Goal: Task Accomplishment & Management: Manage account settings

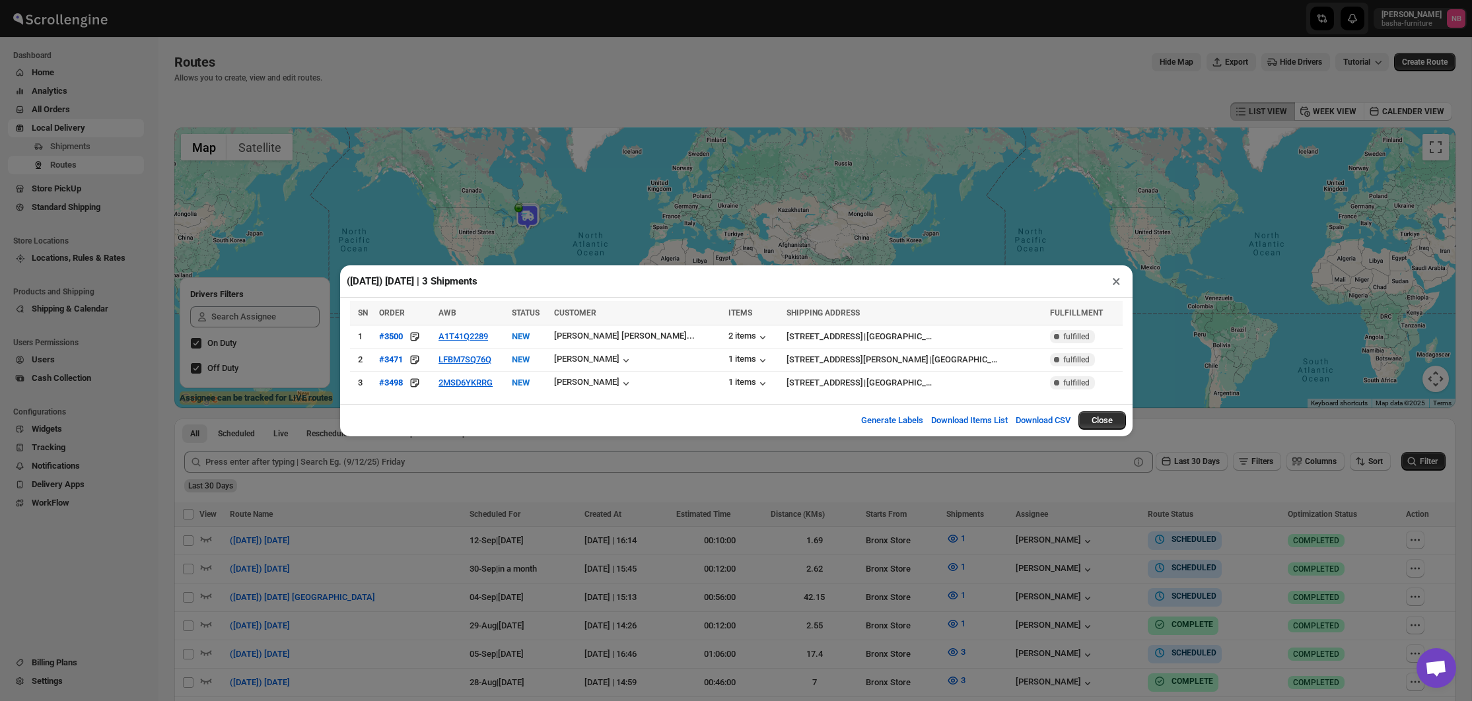
scroll to position [297, 0]
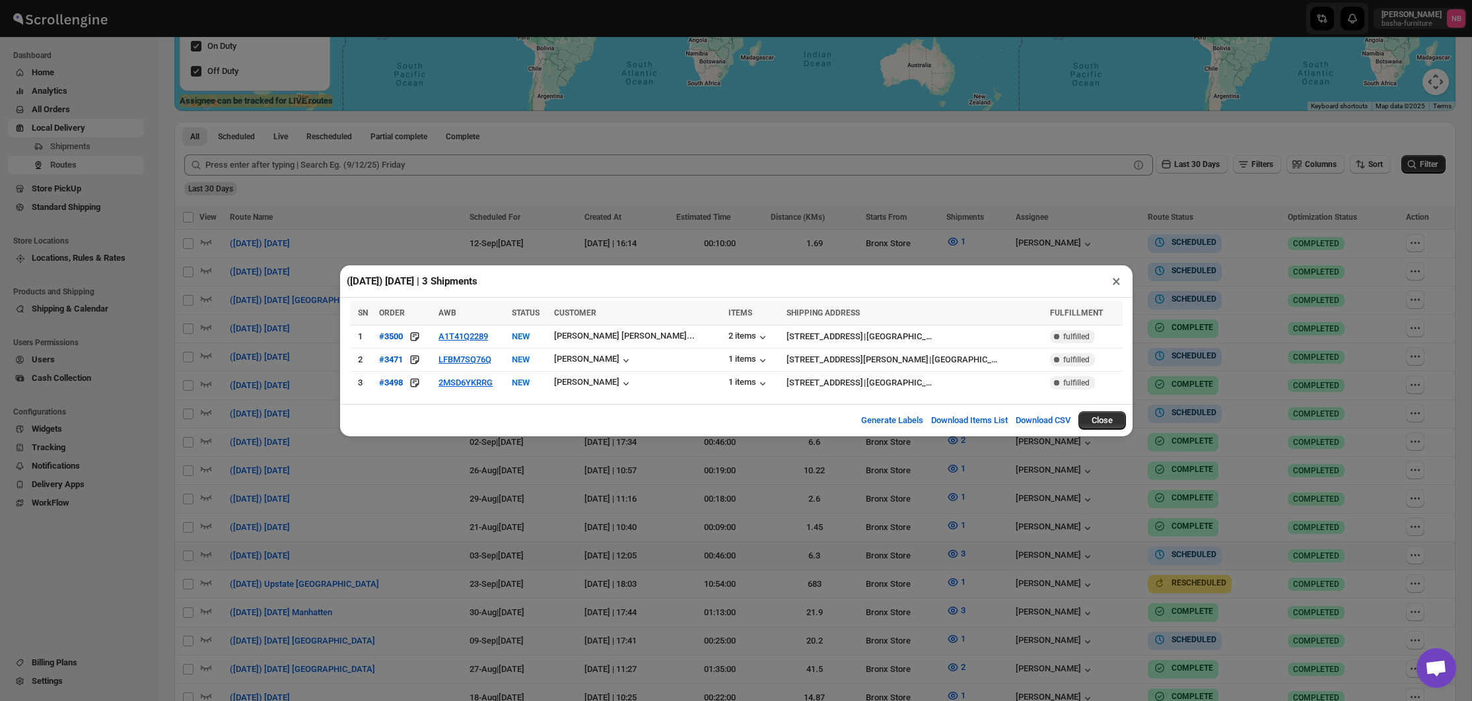
click at [636, 475] on div "([DATE]) [DATE] | 3 Shipments × SN ORDER AWB STATUS CUSTOMER ITEMS SHIPPING ADD…" at bounding box center [736, 350] width 1472 height 701
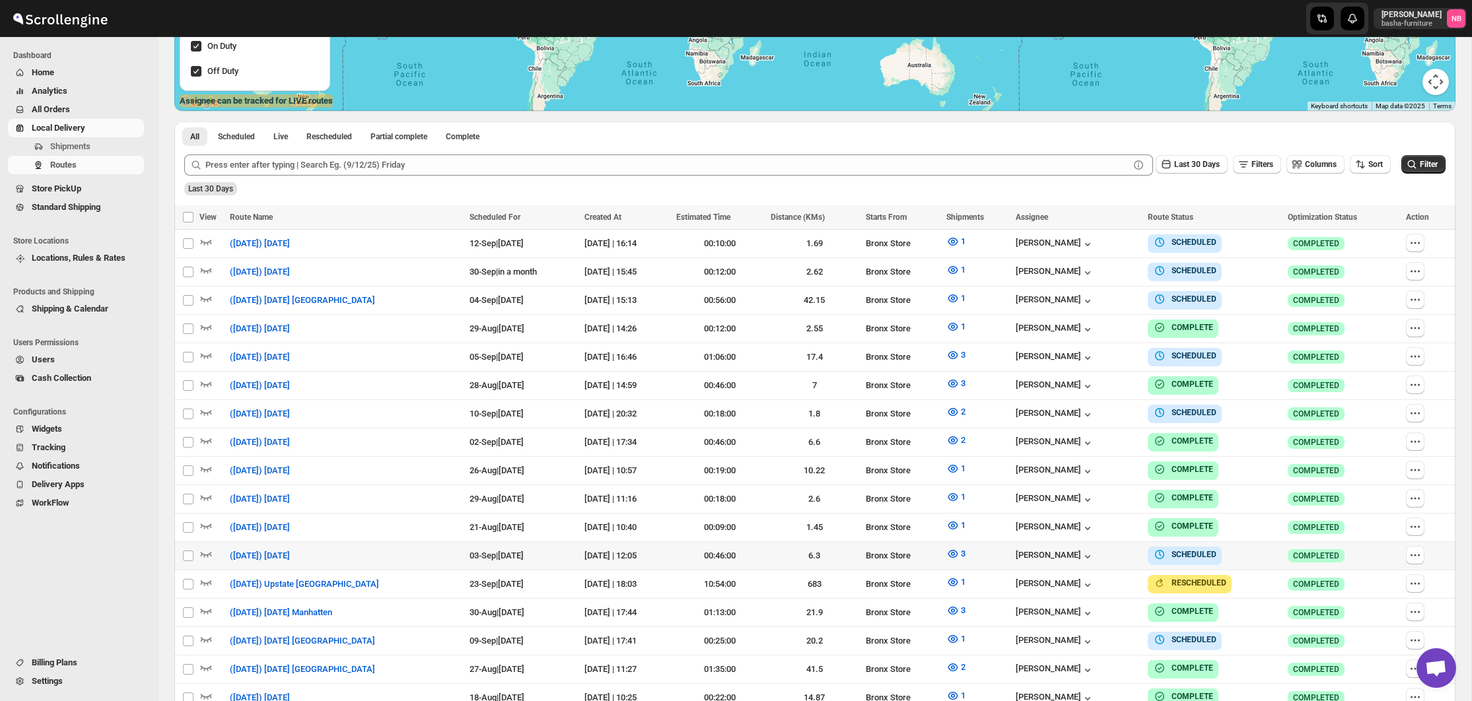
click at [1365, 175] on div "Last 30 Days Filters Columns Sort" at bounding box center [787, 164] width 1206 height 21
click at [1363, 172] on button "Sort" at bounding box center [1370, 164] width 41 height 18
click at [1359, 244] on button "Due Date" at bounding box center [1365, 234] width 80 height 21
click at [1185, 157] on button "Last 30 Days" at bounding box center [1191, 164] width 72 height 18
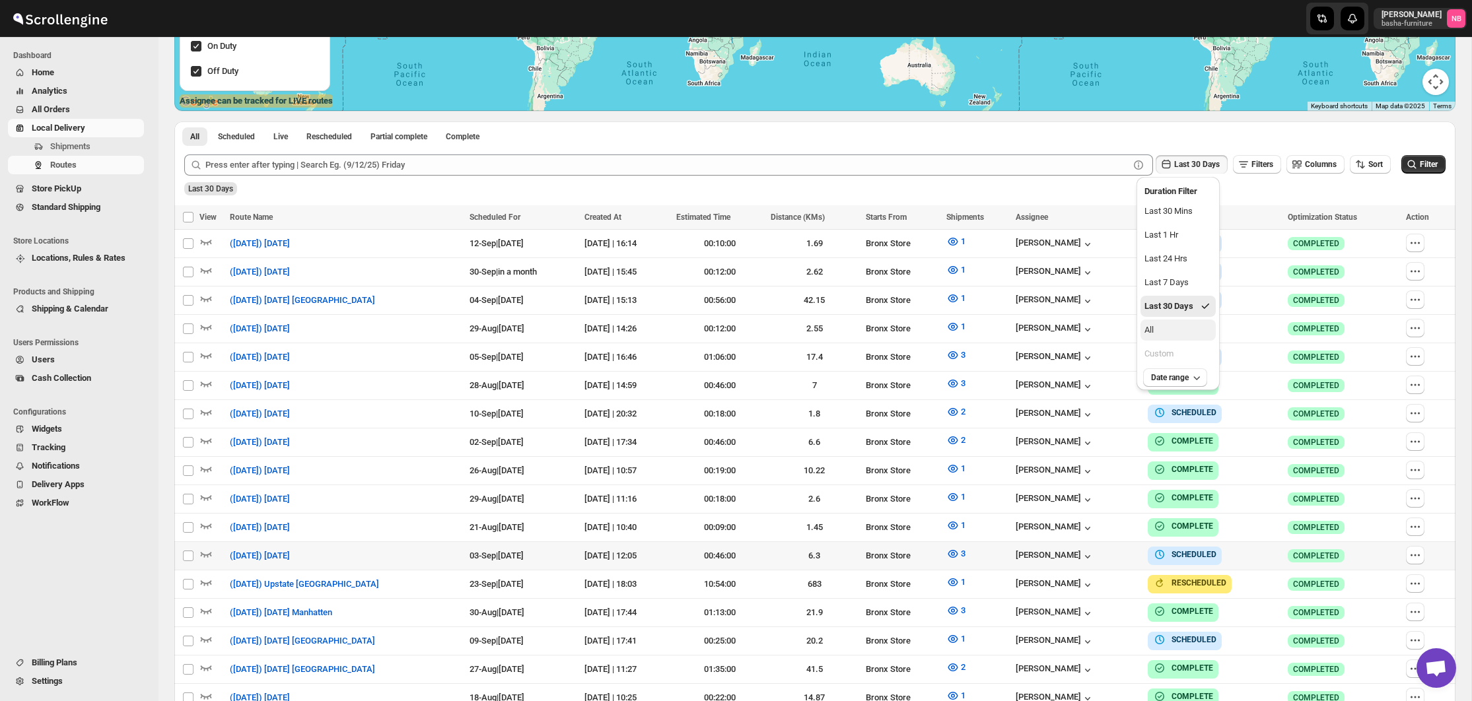
click at [1173, 337] on button "All" at bounding box center [1177, 330] width 75 height 21
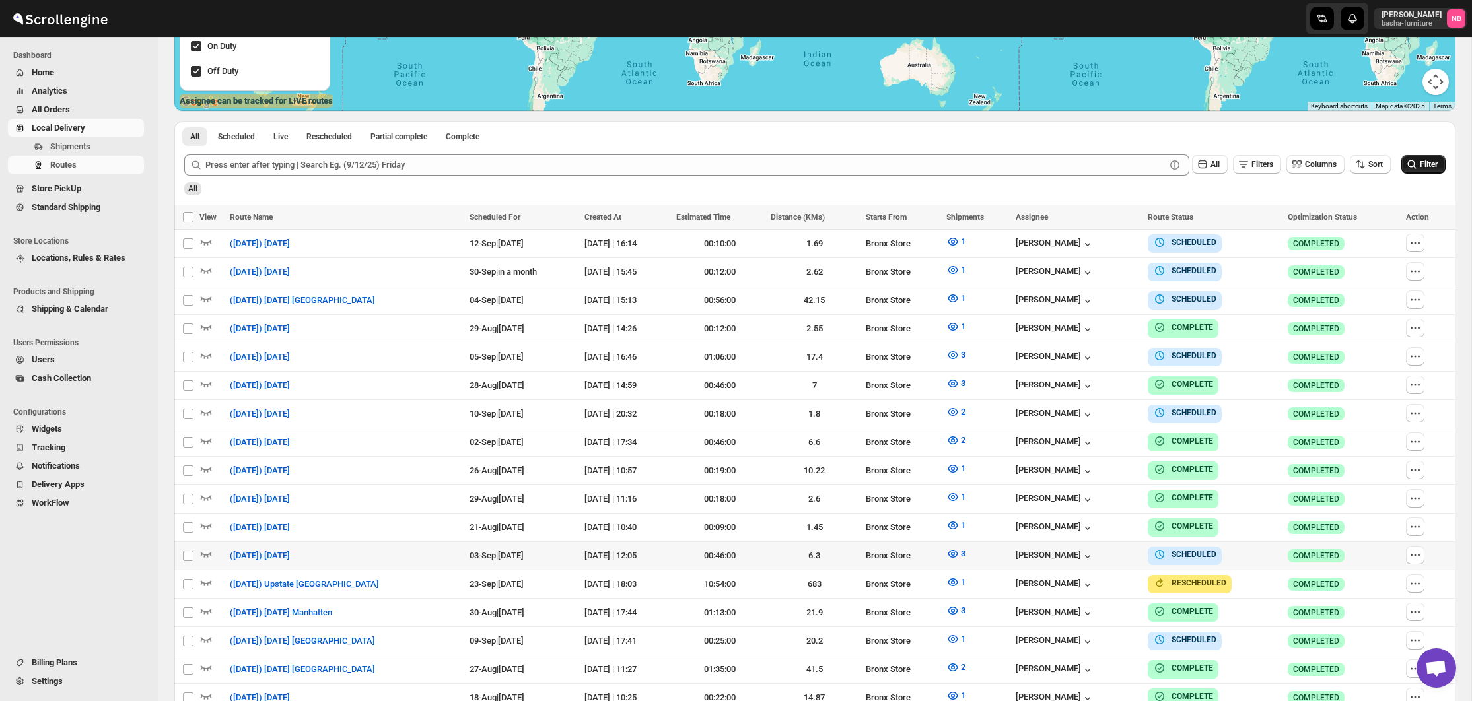
click at [1412, 164] on icon "submit" at bounding box center [1412, 164] width 9 height 9
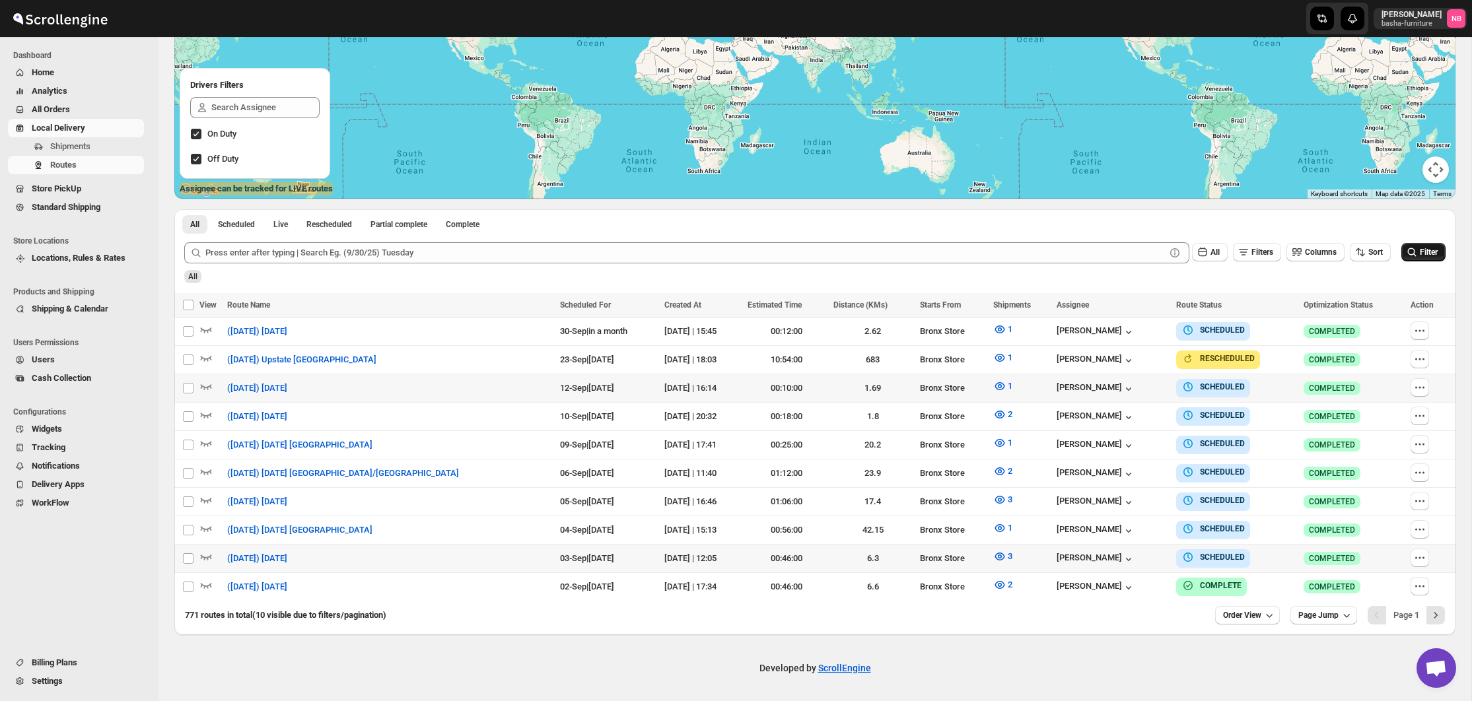
scroll to position [203, 0]
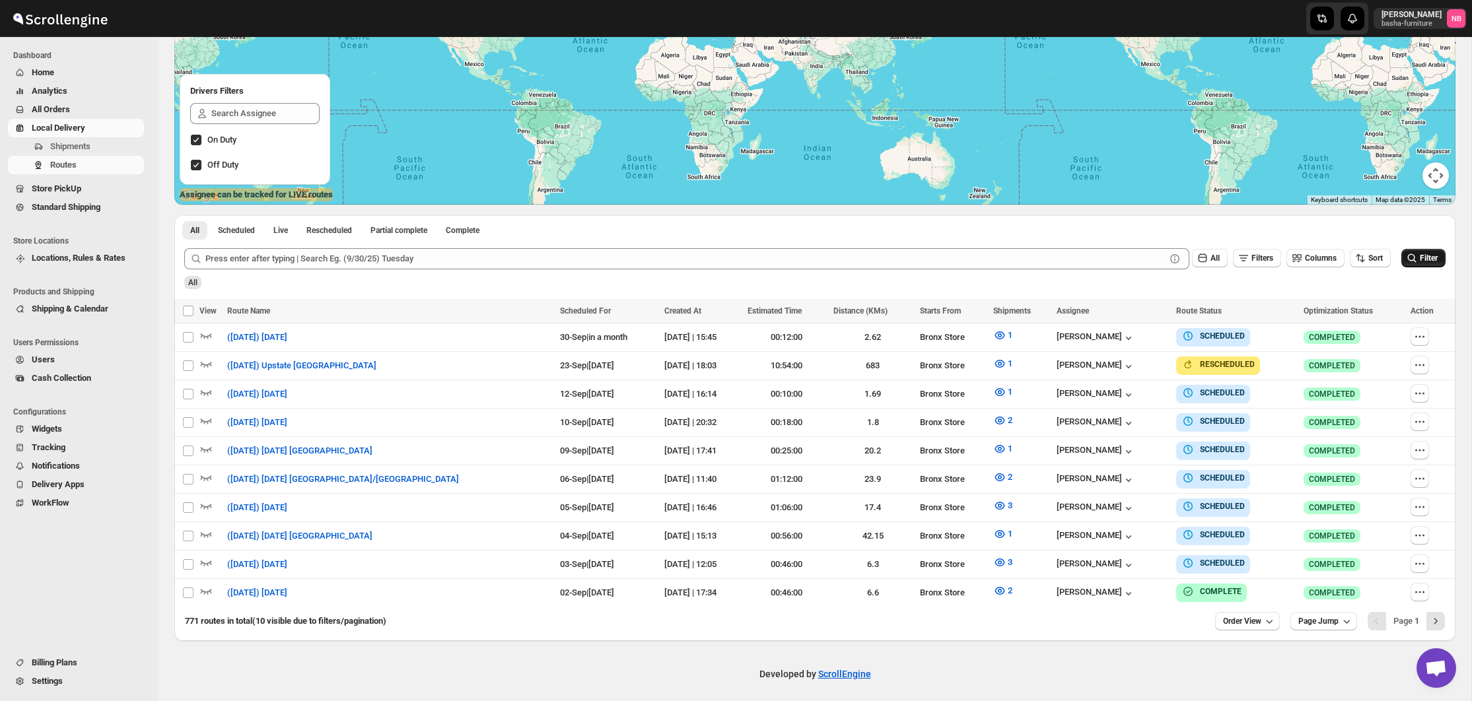
click at [73, 104] on span "All Orders" at bounding box center [87, 109] width 110 height 13
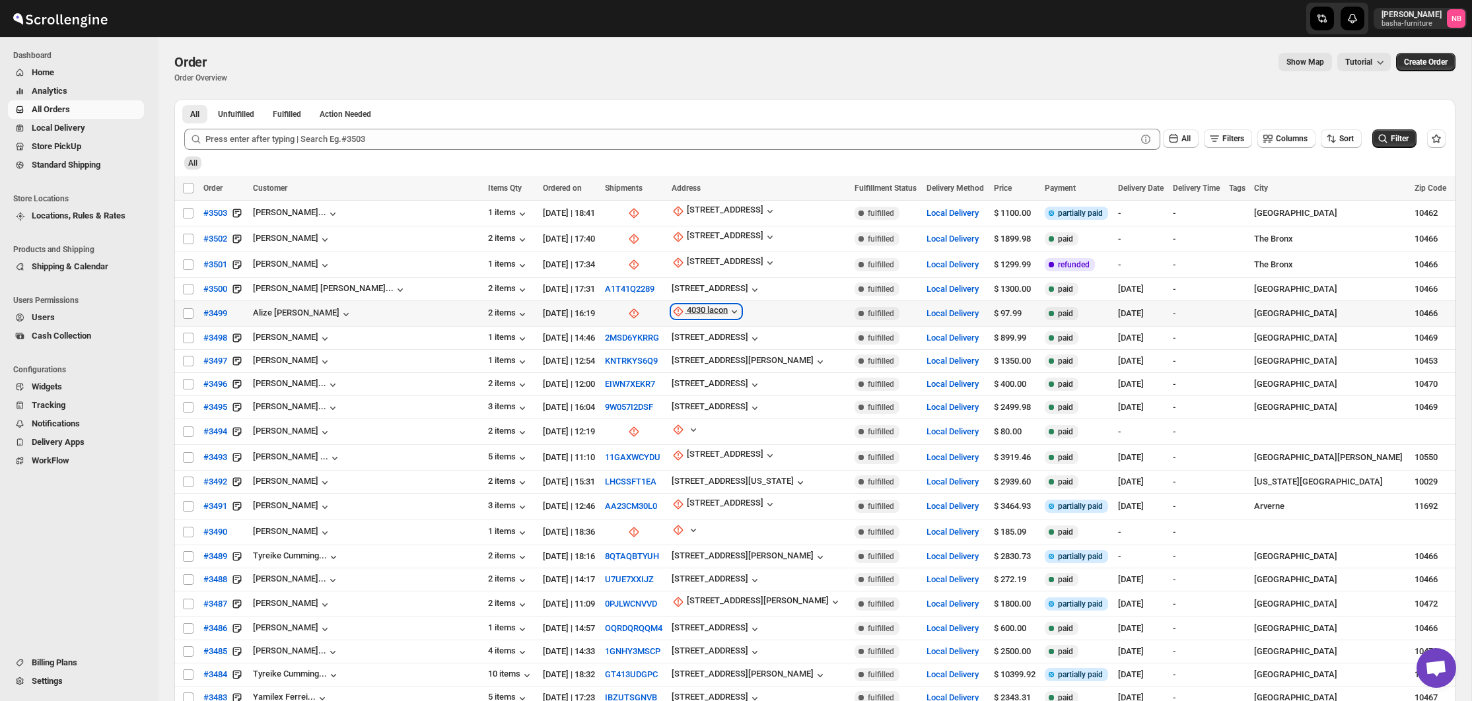
click at [728, 314] on icon "button" at bounding box center [734, 311] width 13 height 13
click at [638, 382] on span "Update manually" at bounding box center [662, 381] width 63 height 10
select select "US"
select select "[US_STATE]"
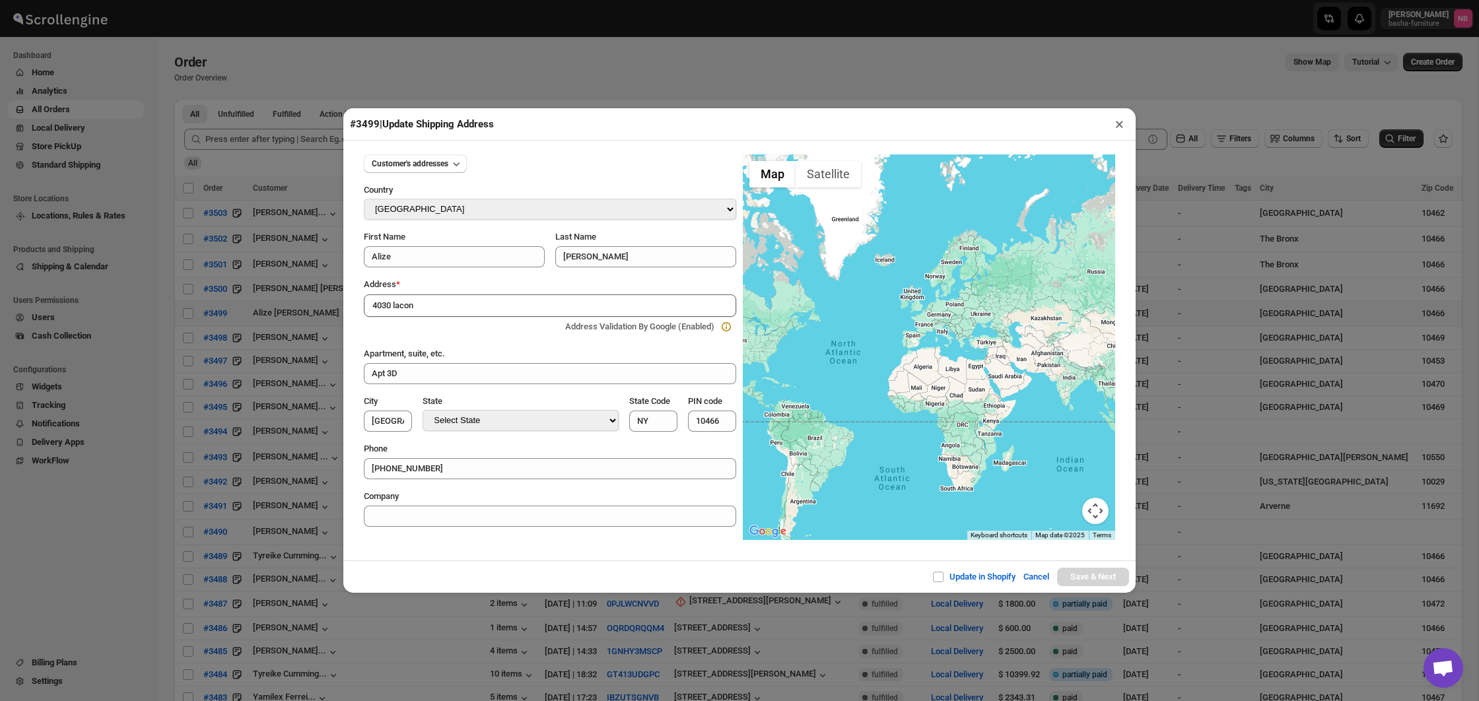
click at [446, 300] on input "4030 lacon" at bounding box center [550, 305] width 372 height 22
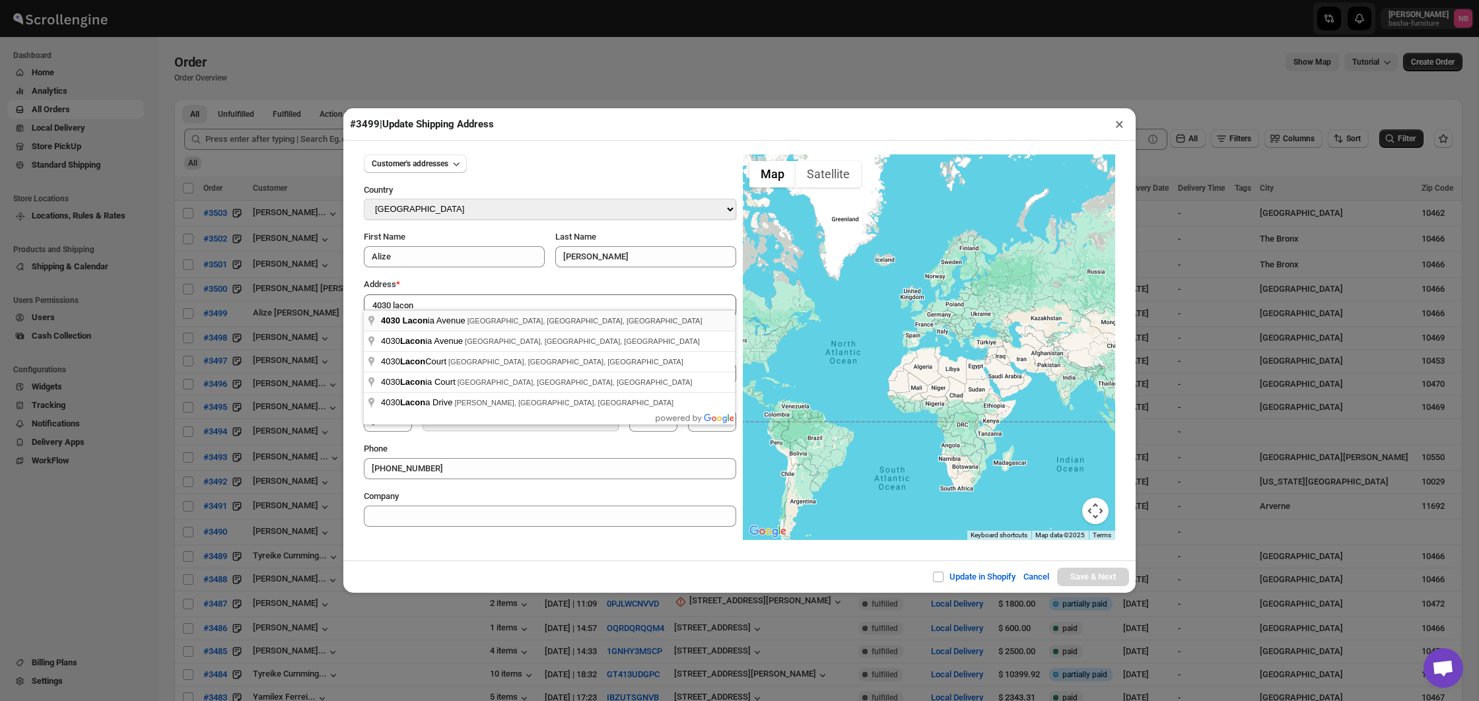
type input "[STREET_ADDRESS]"
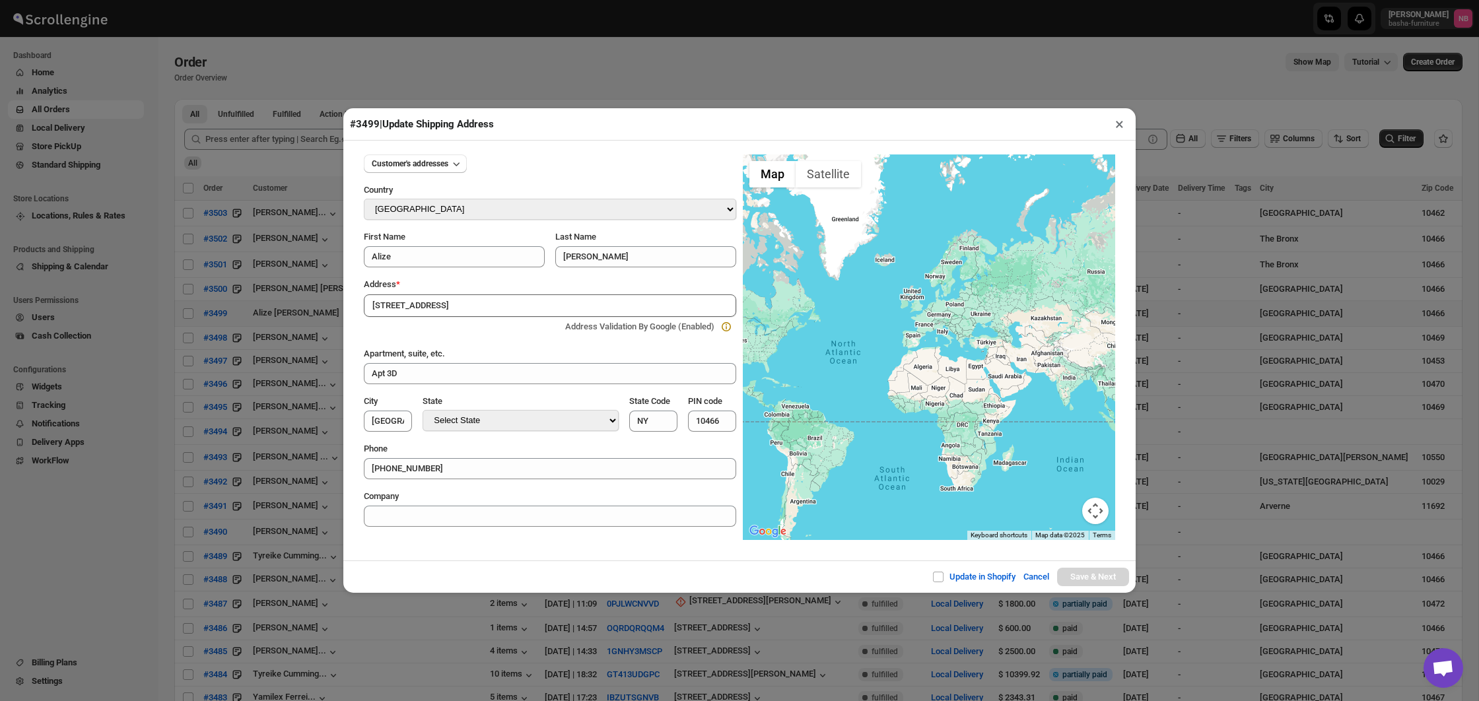
type input "[GEOGRAPHIC_DATA]"
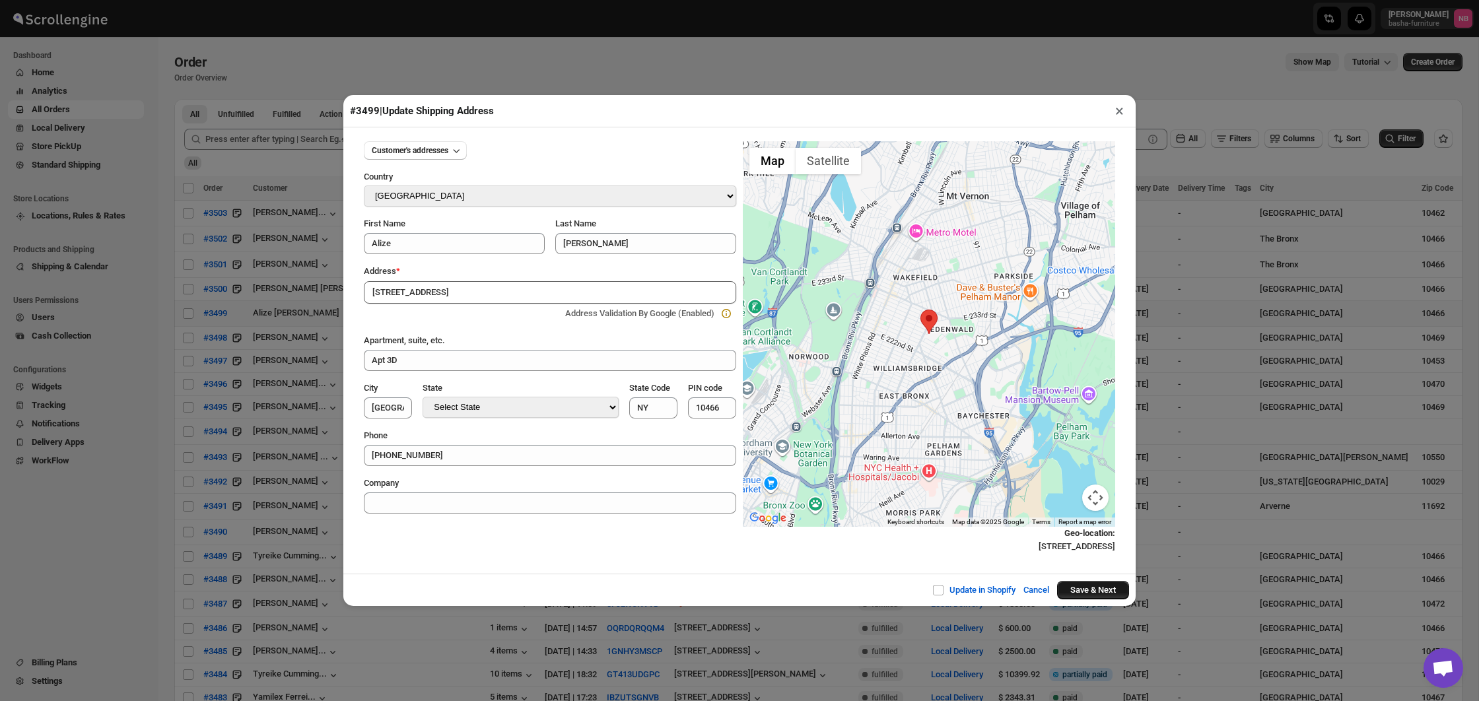
click at [1072, 588] on button "Save & Next" at bounding box center [1093, 590] width 72 height 18
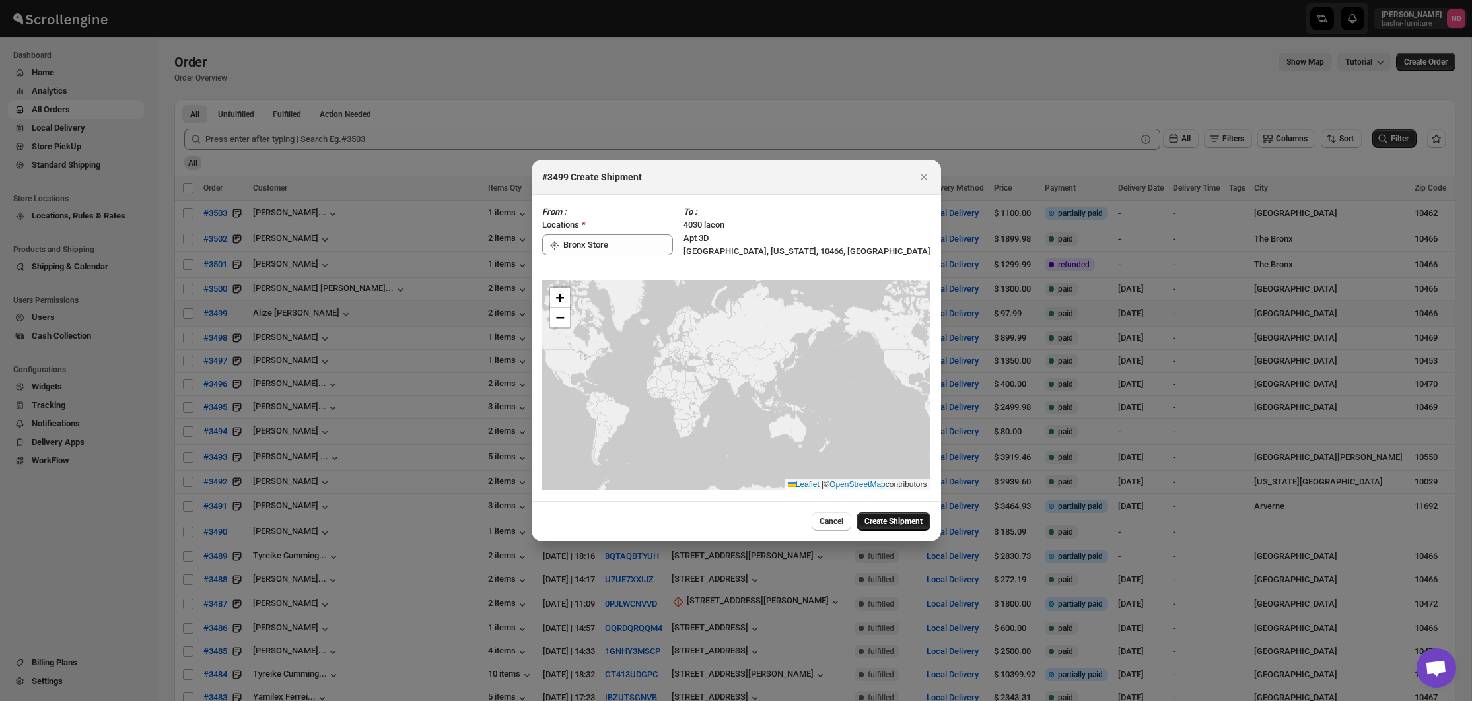
click at [865, 519] on span "Create Shipment" at bounding box center [893, 521] width 58 height 11
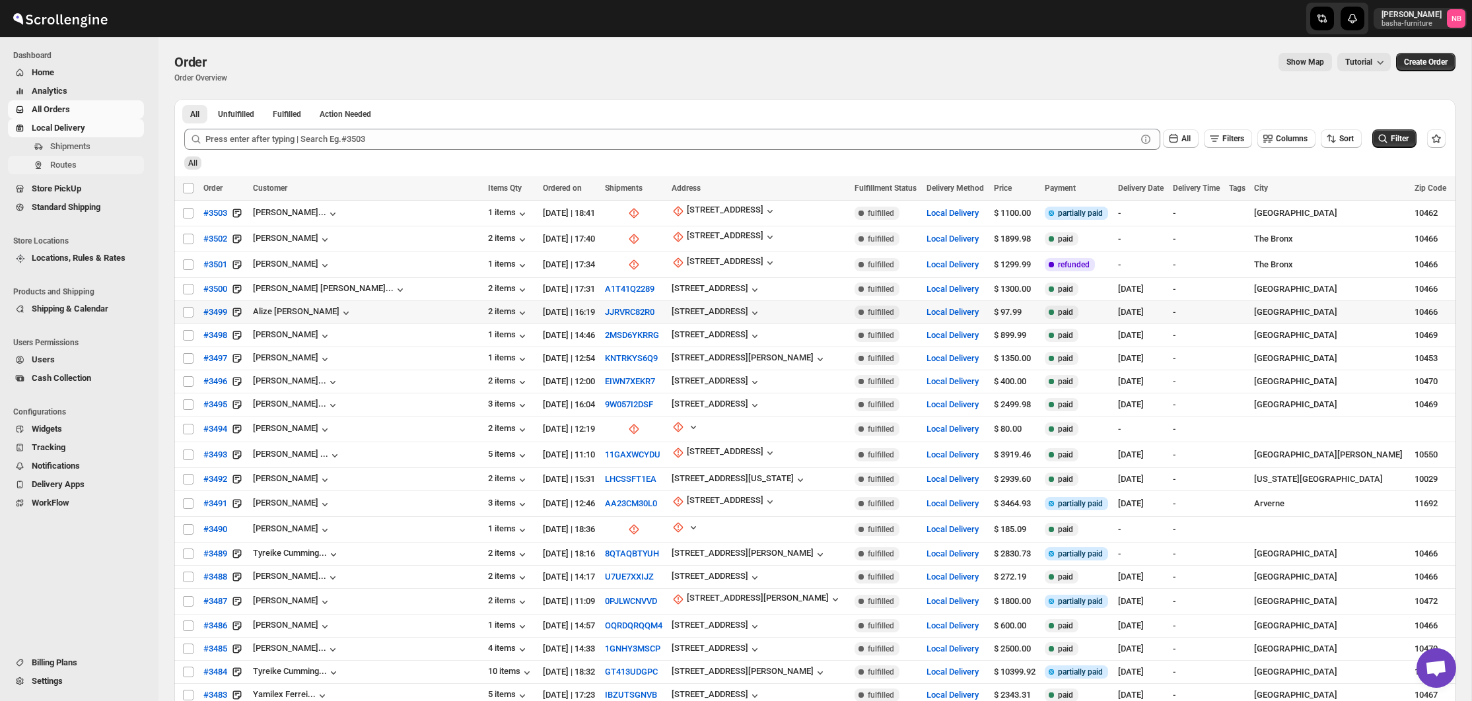
click at [84, 166] on span "Routes" at bounding box center [95, 164] width 91 height 13
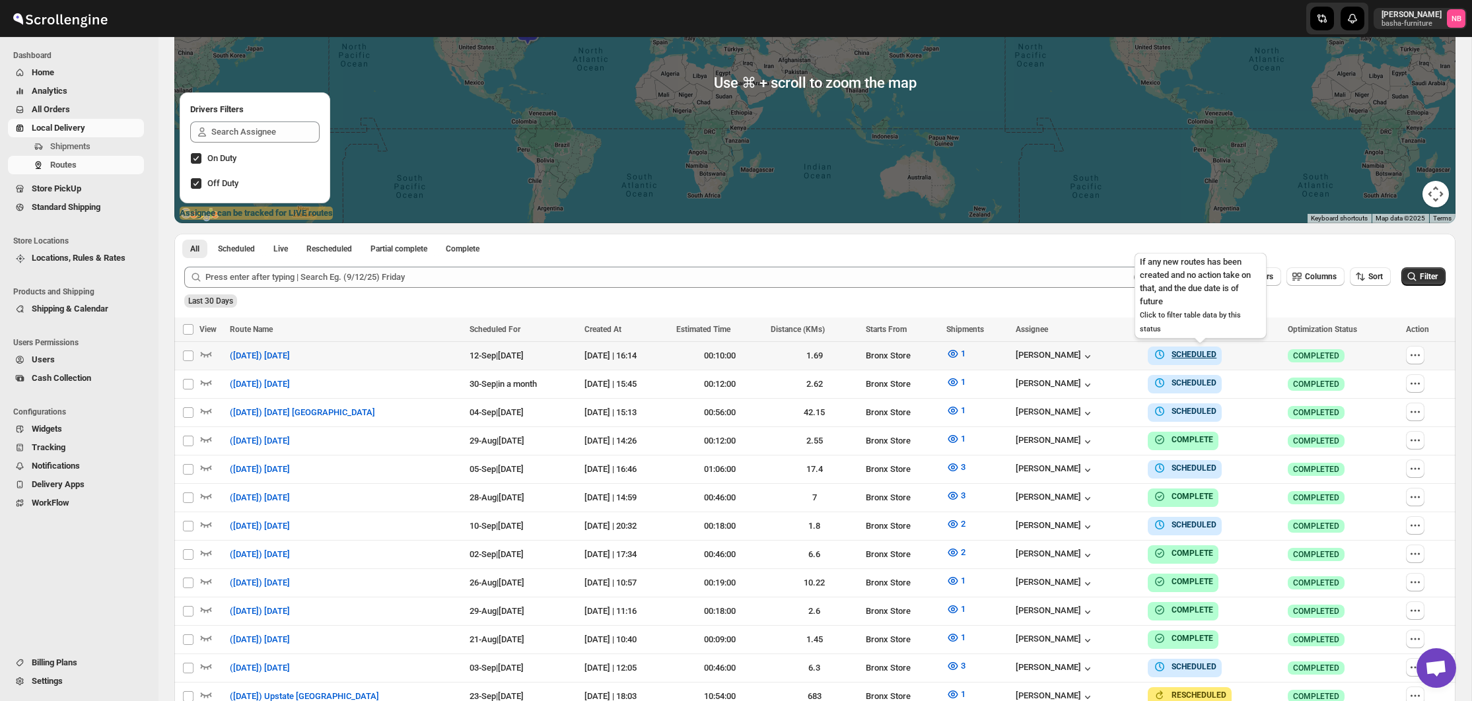
scroll to position [333, 0]
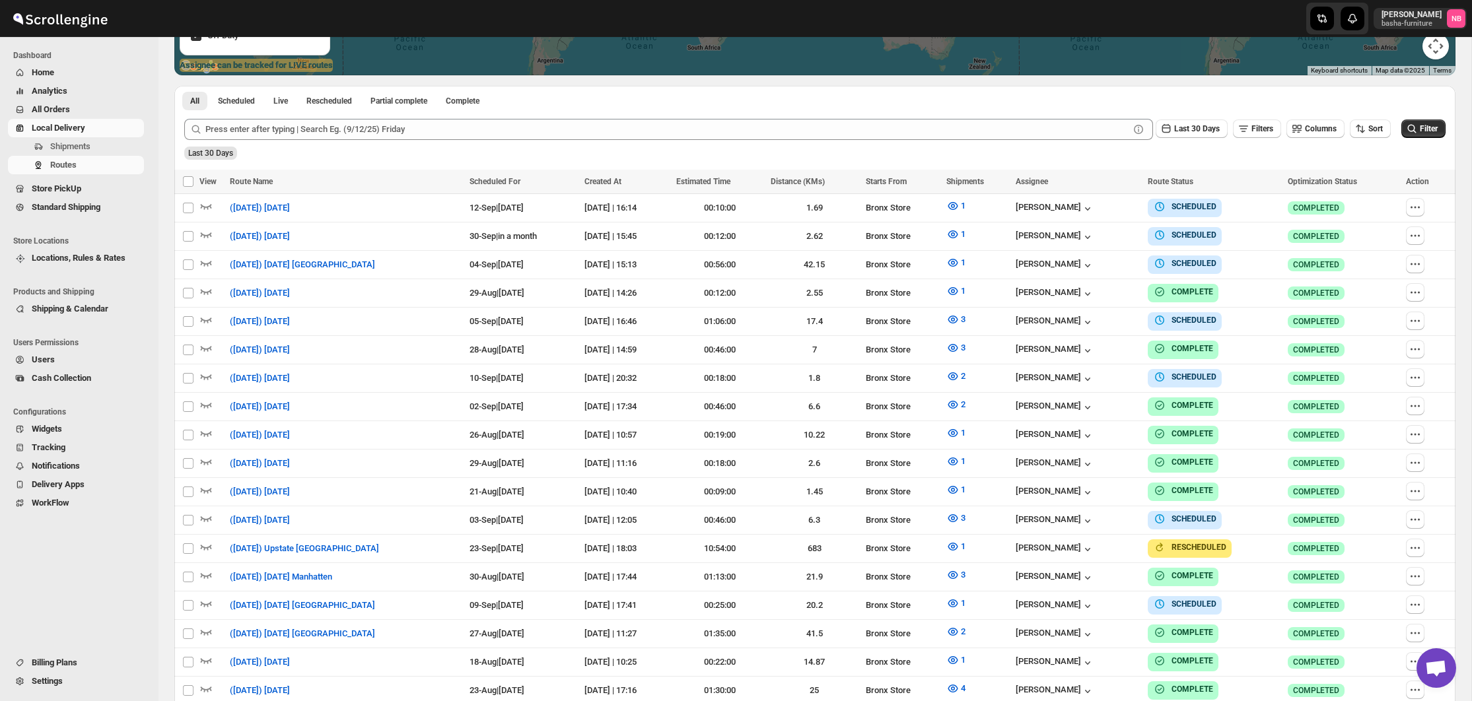
click at [1373, 139] on div "Sort" at bounding box center [1370, 130] width 41 height 20
click at [1371, 137] on button "Sort" at bounding box center [1370, 129] width 41 height 18
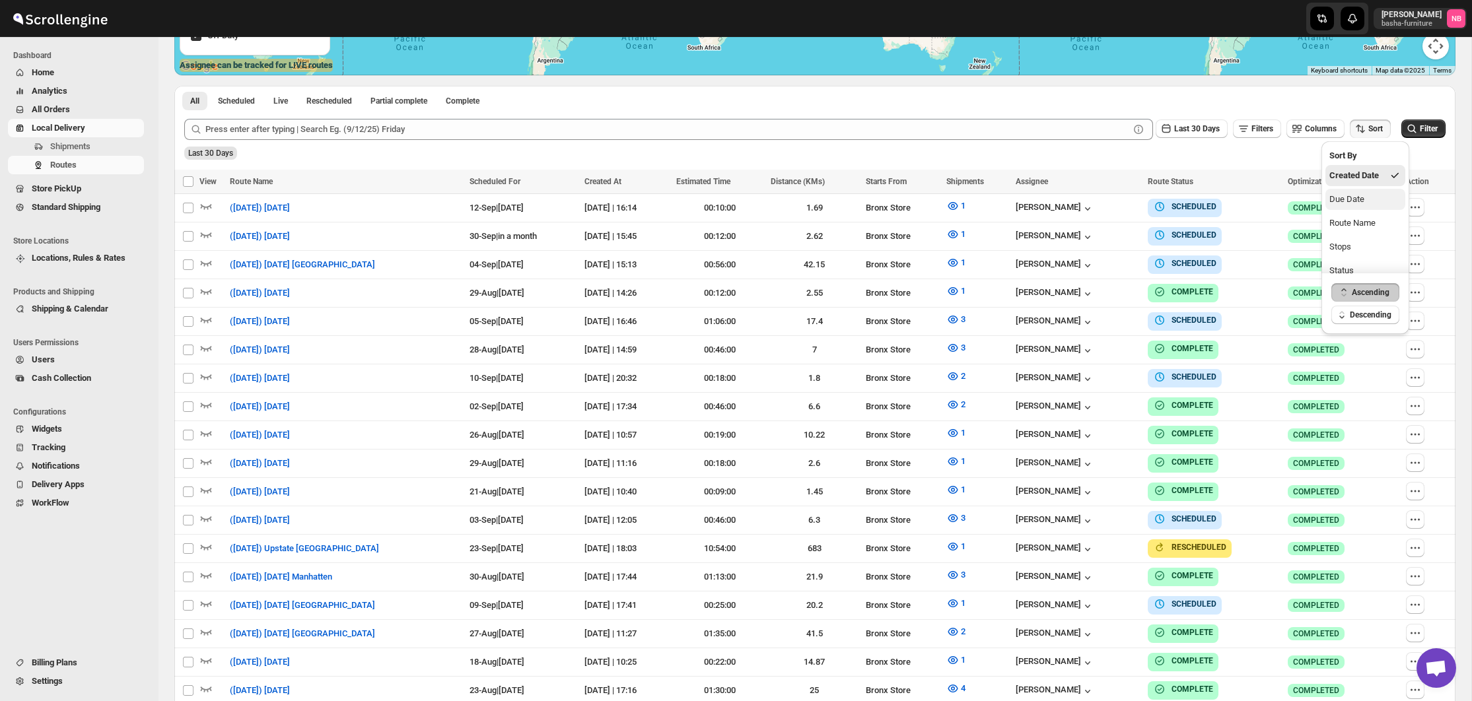
click at [1358, 201] on div "Due Date" at bounding box center [1346, 199] width 35 height 13
click at [1210, 131] on span "Last 30 Days" at bounding box center [1197, 128] width 46 height 9
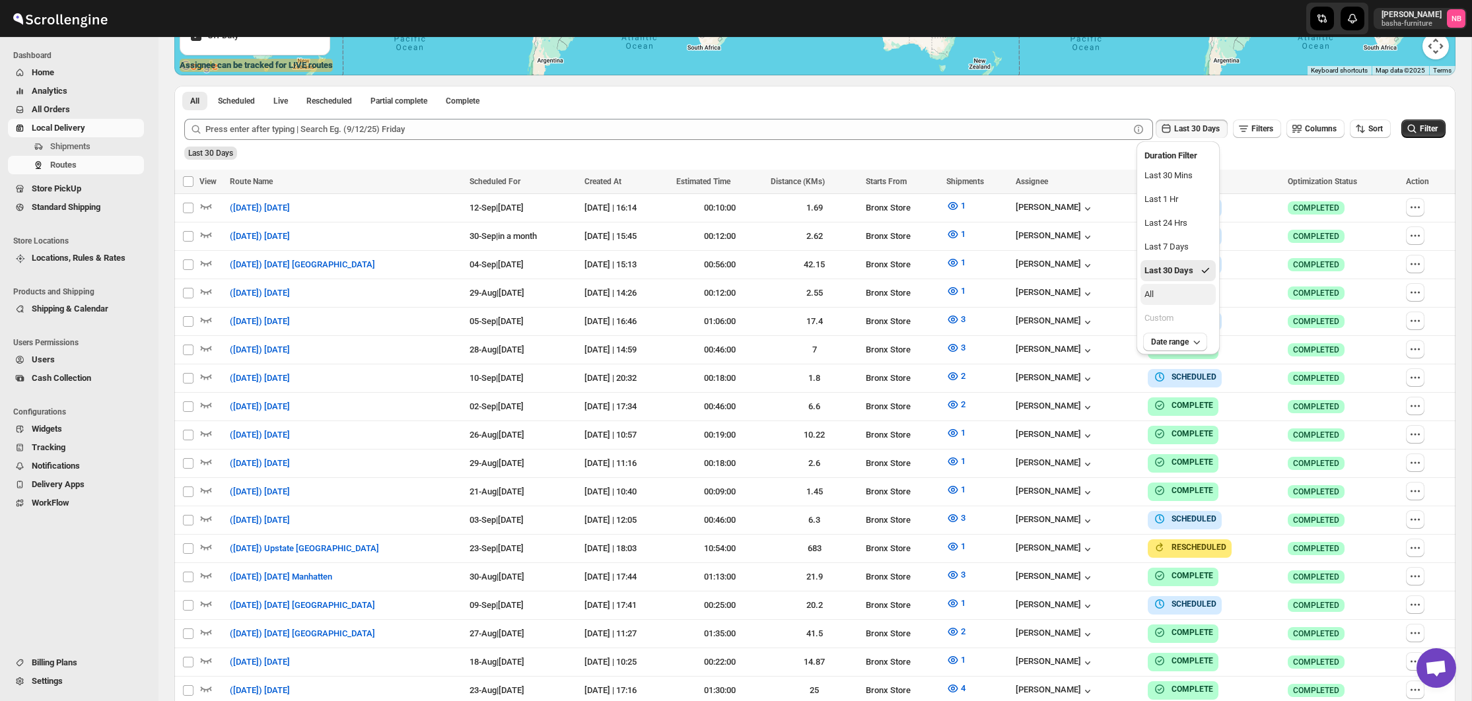
click at [1177, 285] on button "All" at bounding box center [1177, 294] width 75 height 21
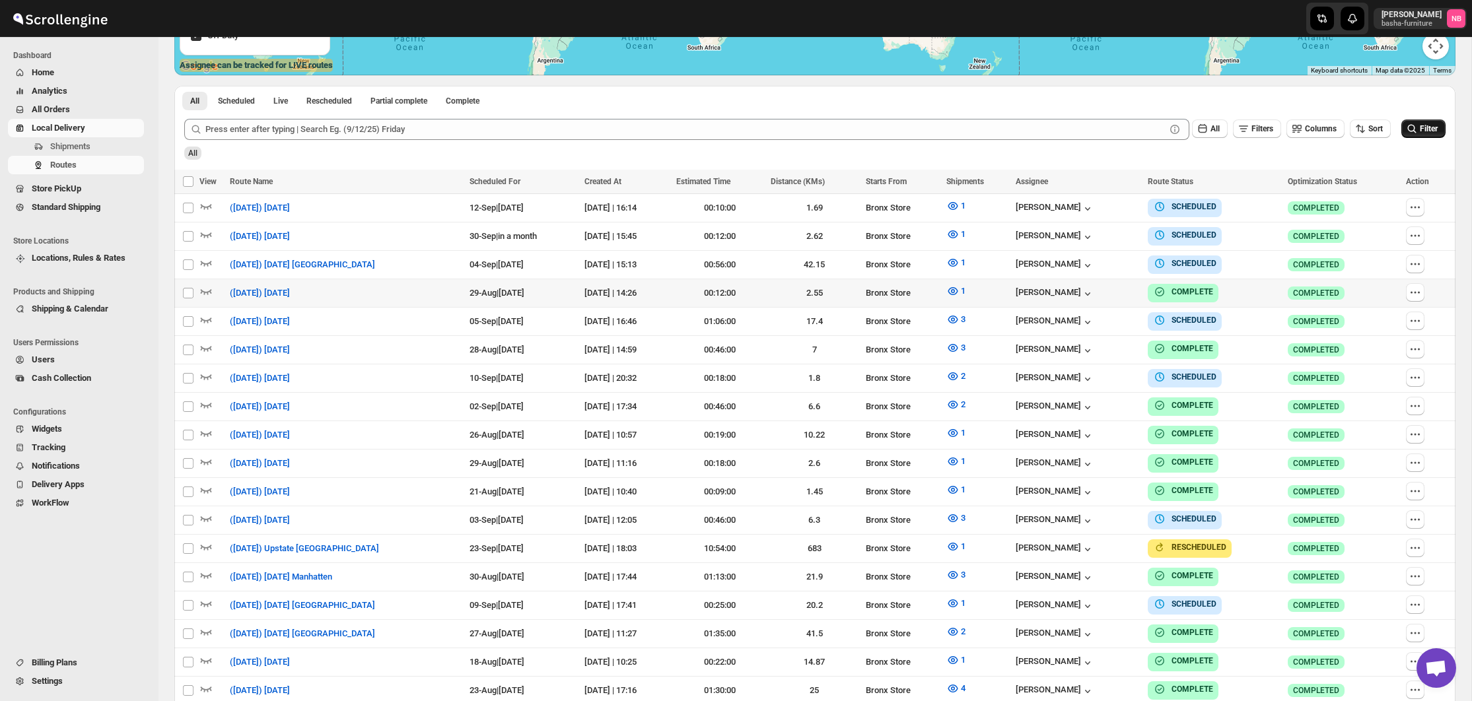
click at [1420, 127] on span "Filter" at bounding box center [1429, 128] width 18 height 9
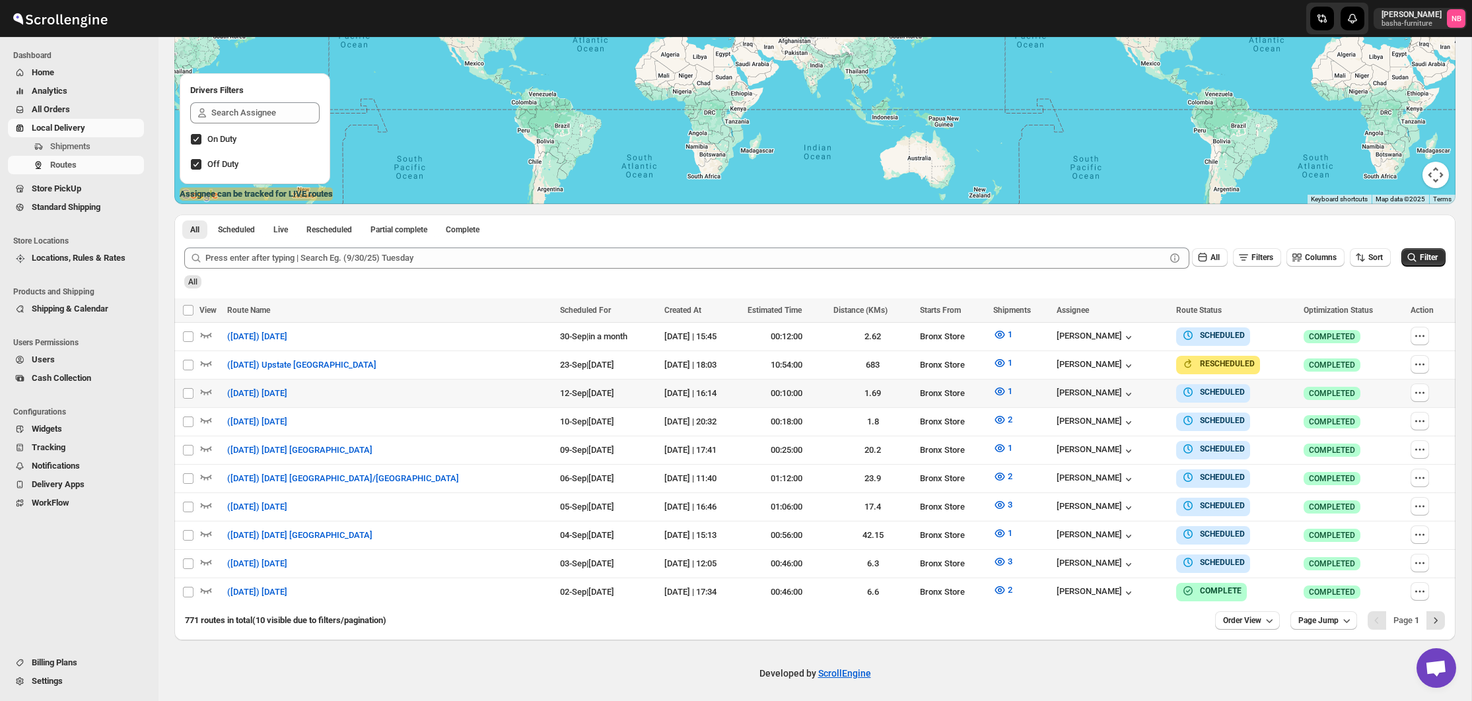
scroll to position [203, 0]
click at [1424, 533] on button "button" at bounding box center [1419, 535] width 18 height 18
checkbox input "true"
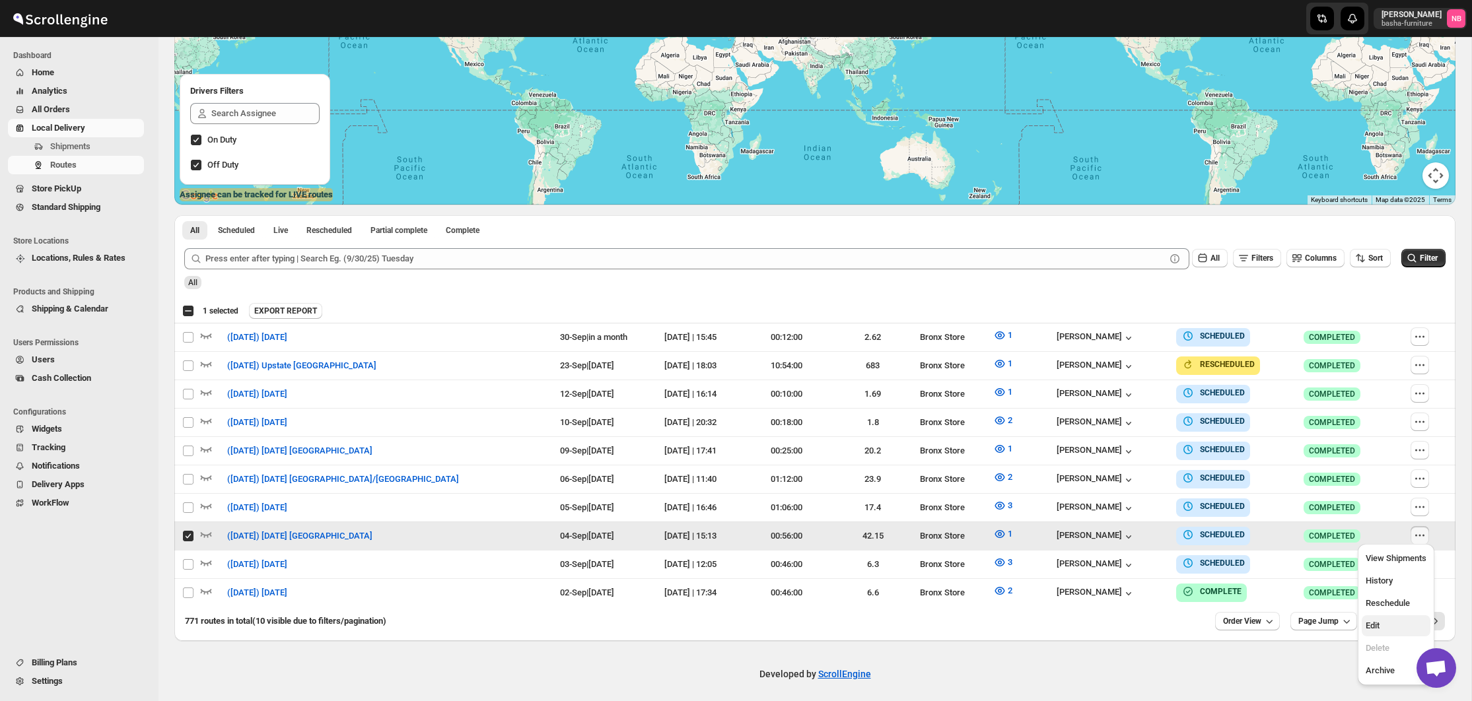
click at [1377, 627] on span "Edit" at bounding box center [1372, 626] width 14 height 10
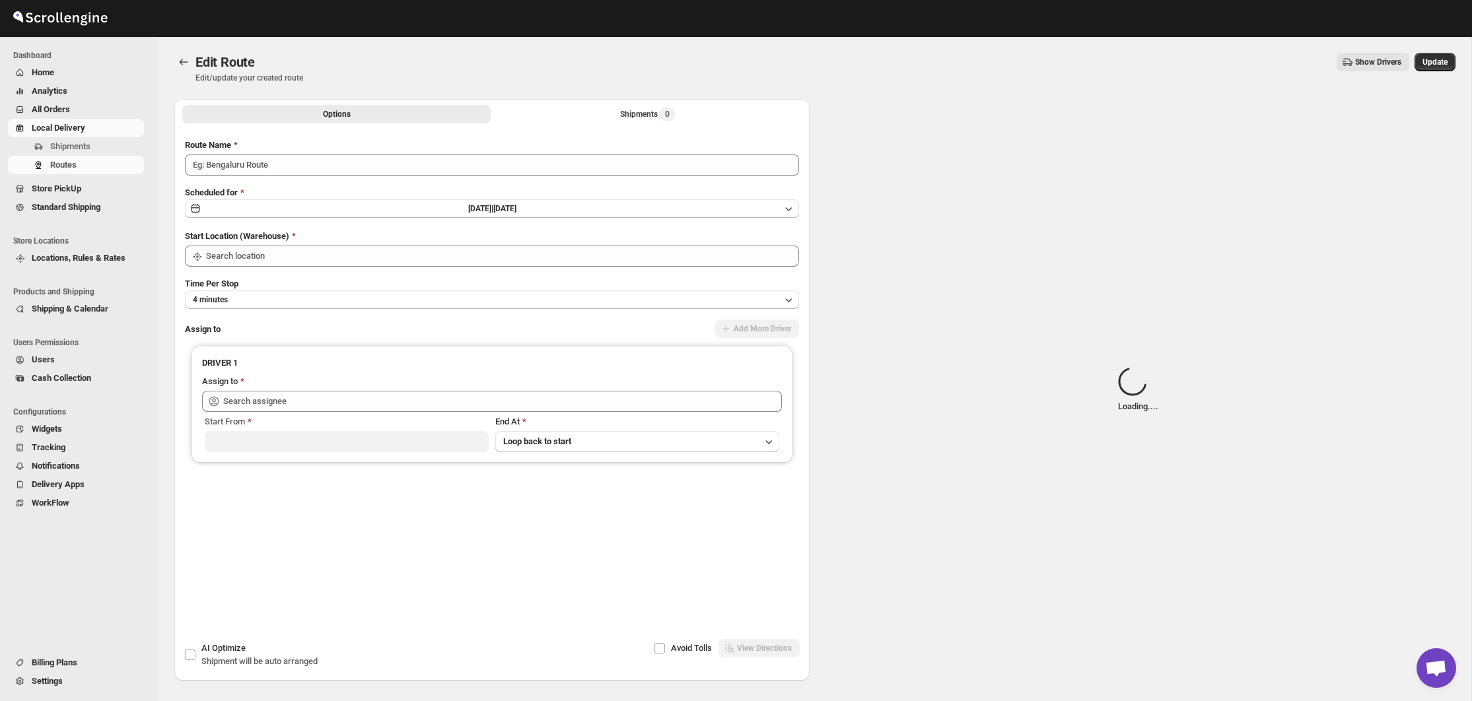
type input "([DATE]) [DATE] [GEOGRAPHIC_DATA]"
type input "Bronx Store"
type input "[PERSON_NAME] ([EMAIL_ADDRESS][DOMAIN_NAME])"
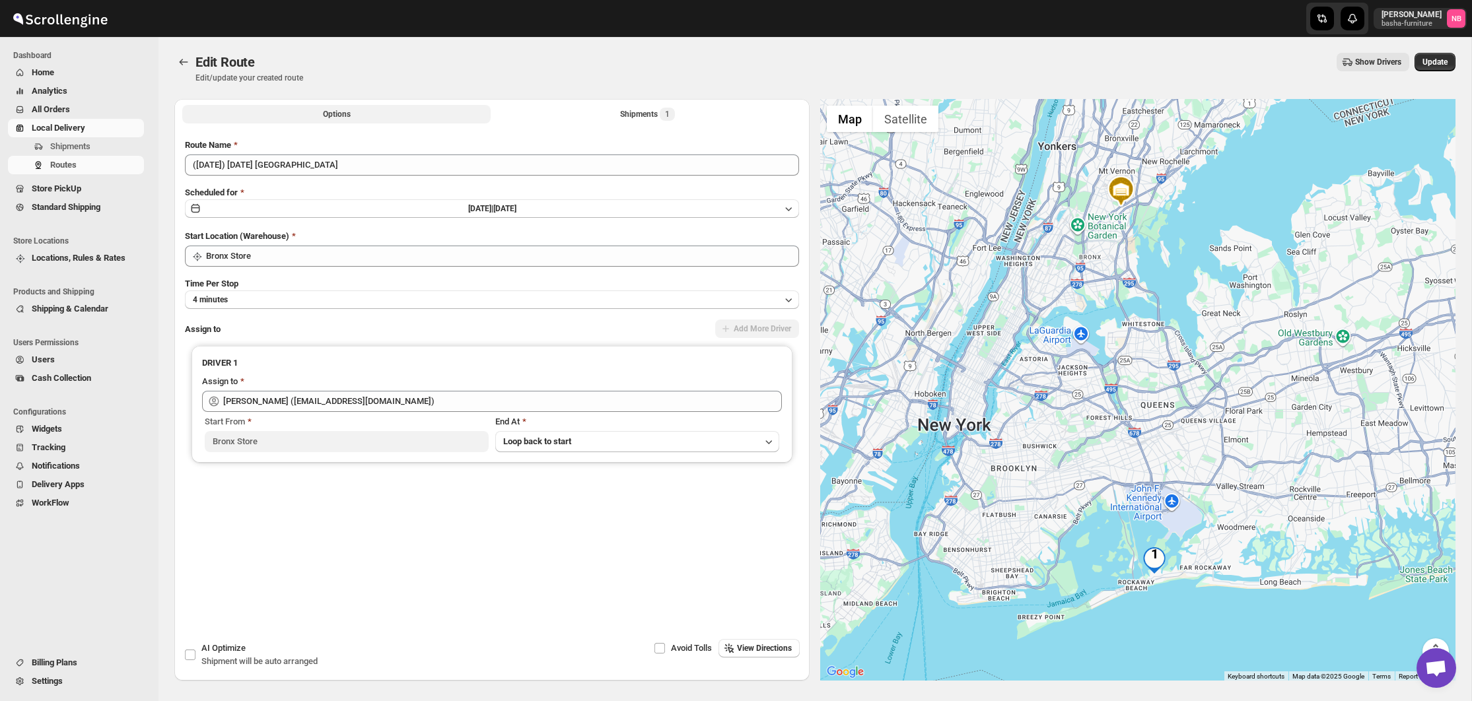
click at [601, 120] on button "Shipments 1" at bounding box center [647, 114] width 308 height 18
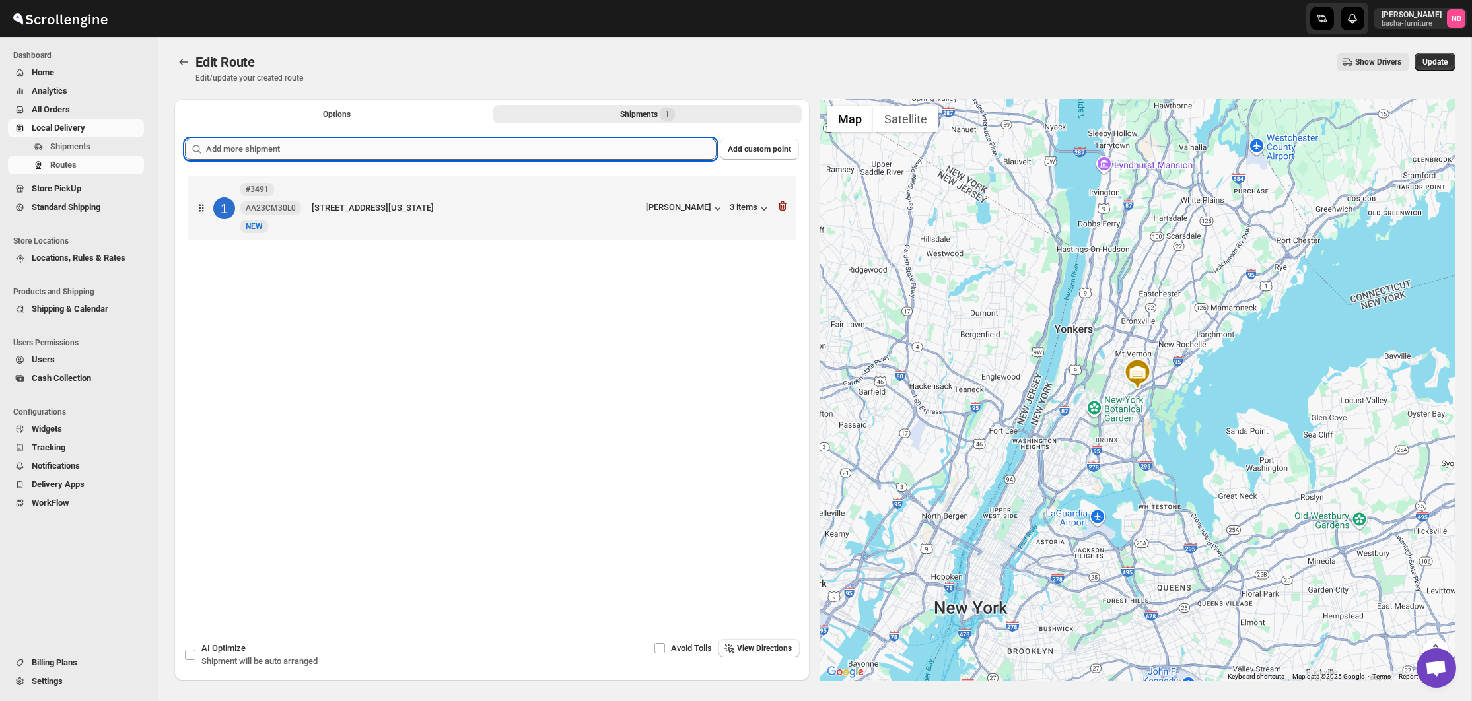
click at [578, 144] on input "text" at bounding box center [461, 149] width 510 height 21
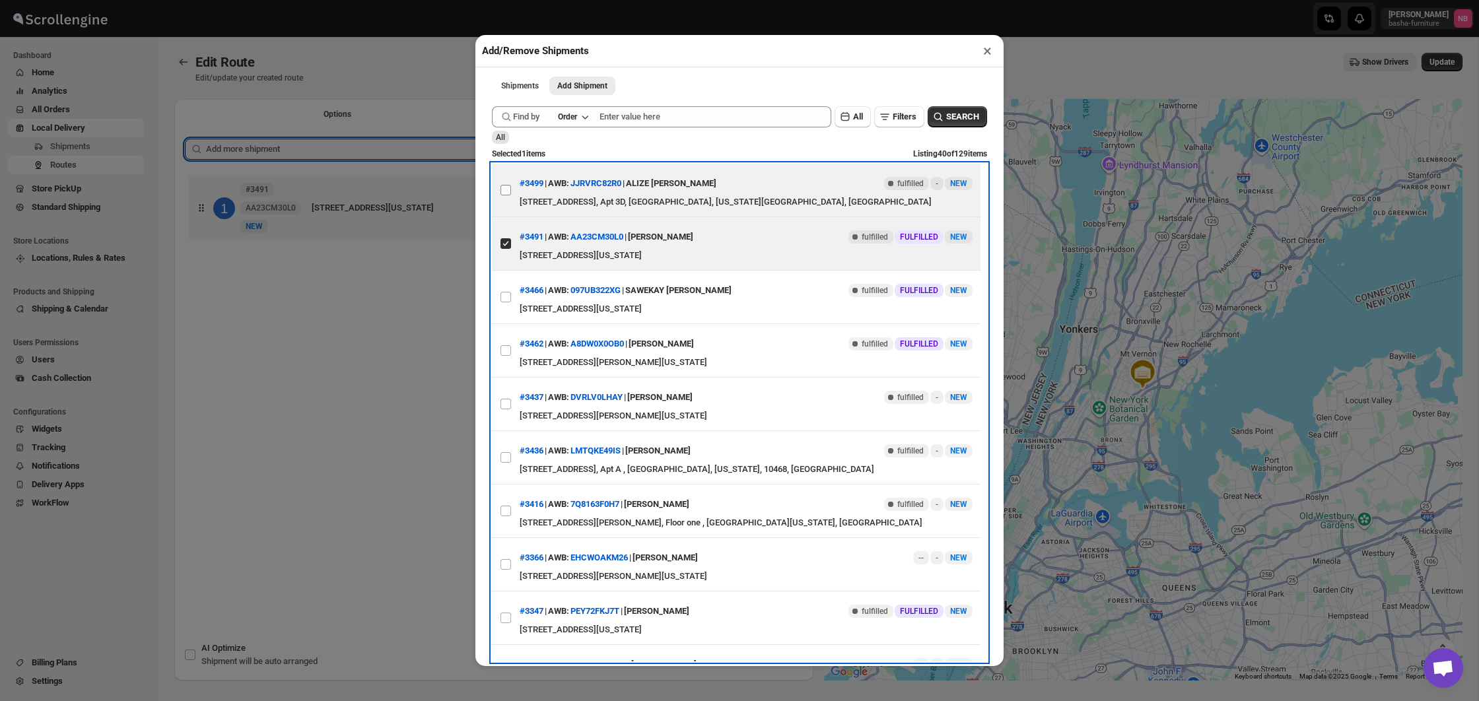
click at [500, 193] on span at bounding box center [506, 190] width 12 height 12
click at [500, 193] on input "View details for 68b763d870affa3fd0cd5cbd" at bounding box center [505, 190] width 11 height 11
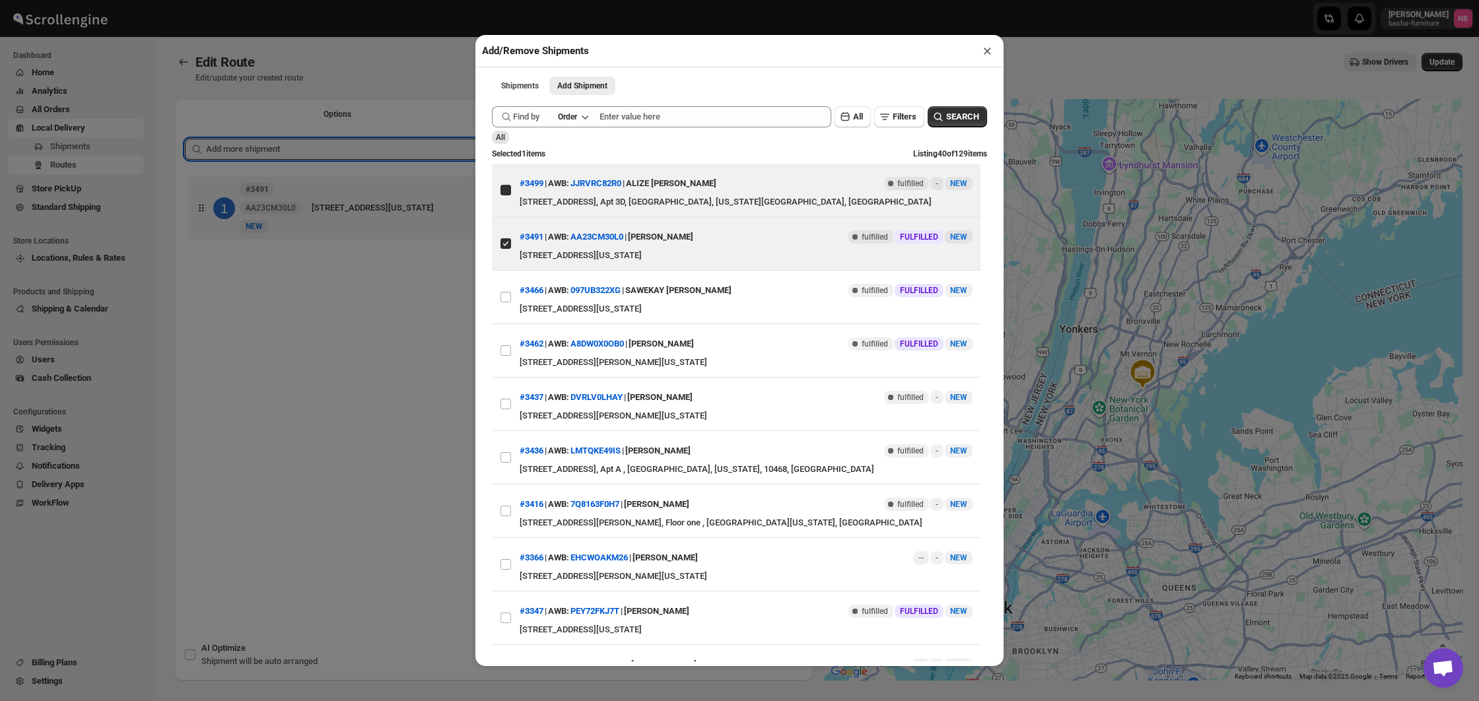
checkbox input "true"
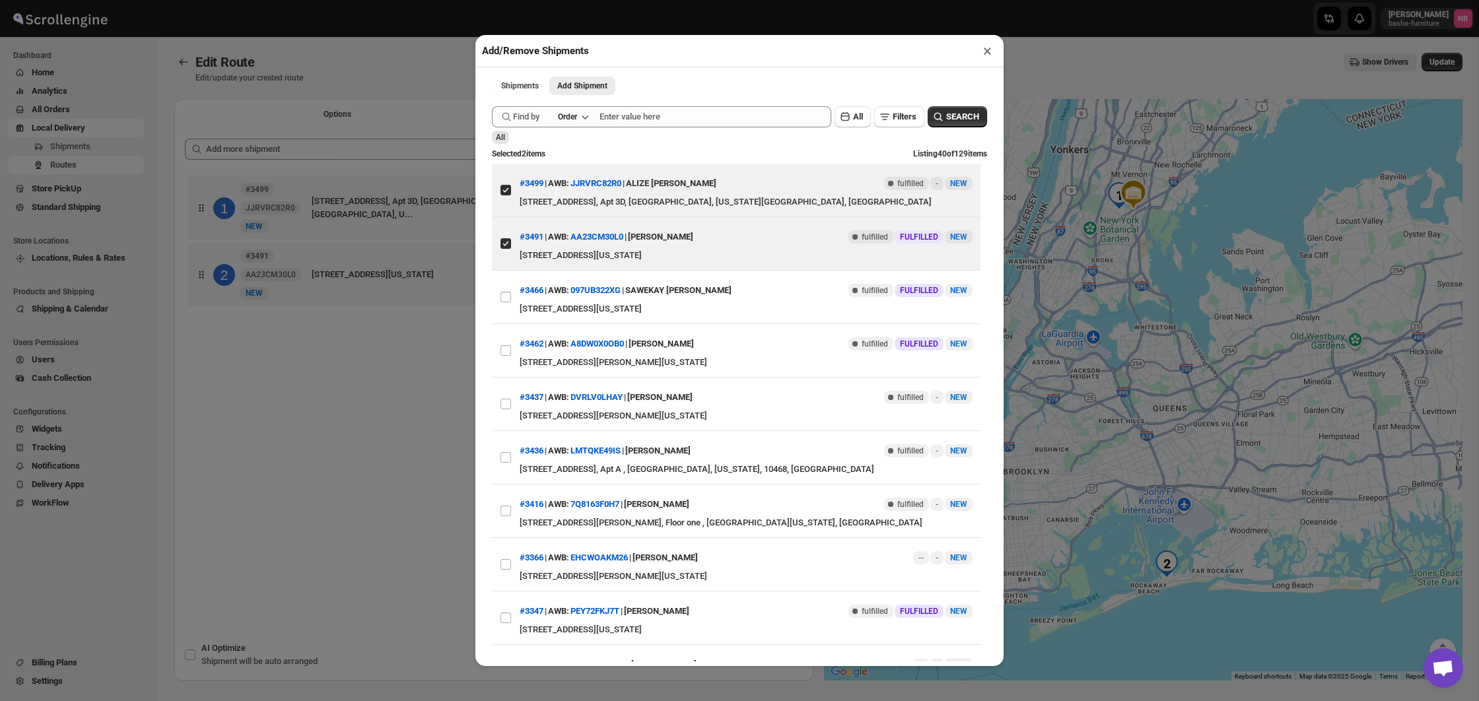
click at [342, 440] on div "Add/Remove Shipments × Shipments Add Shipment More views Shipments Add Shipment…" at bounding box center [739, 350] width 1479 height 701
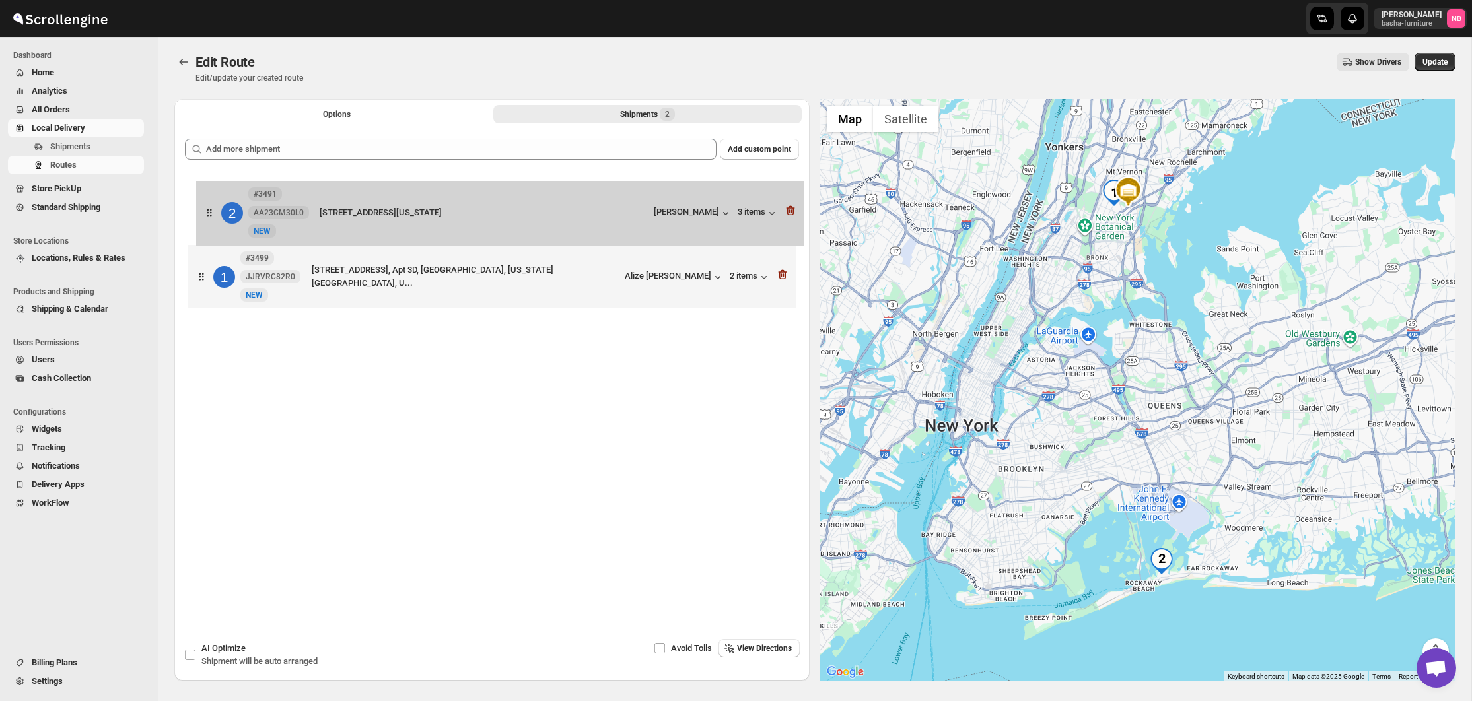
drag, startPoint x: 417, startPoint y: 289, endPoint x: 425, endPoint y: 216, distance: 73.1
click at [425, 216] on div "1 #3499 JJRVRC82R0 [GEOGRAPHIC_DATA][STREET_ADDRESS], [GEOGRAPHIC_DATA][US_STAT…" at bounding box center [492, 244] width 614 height 142
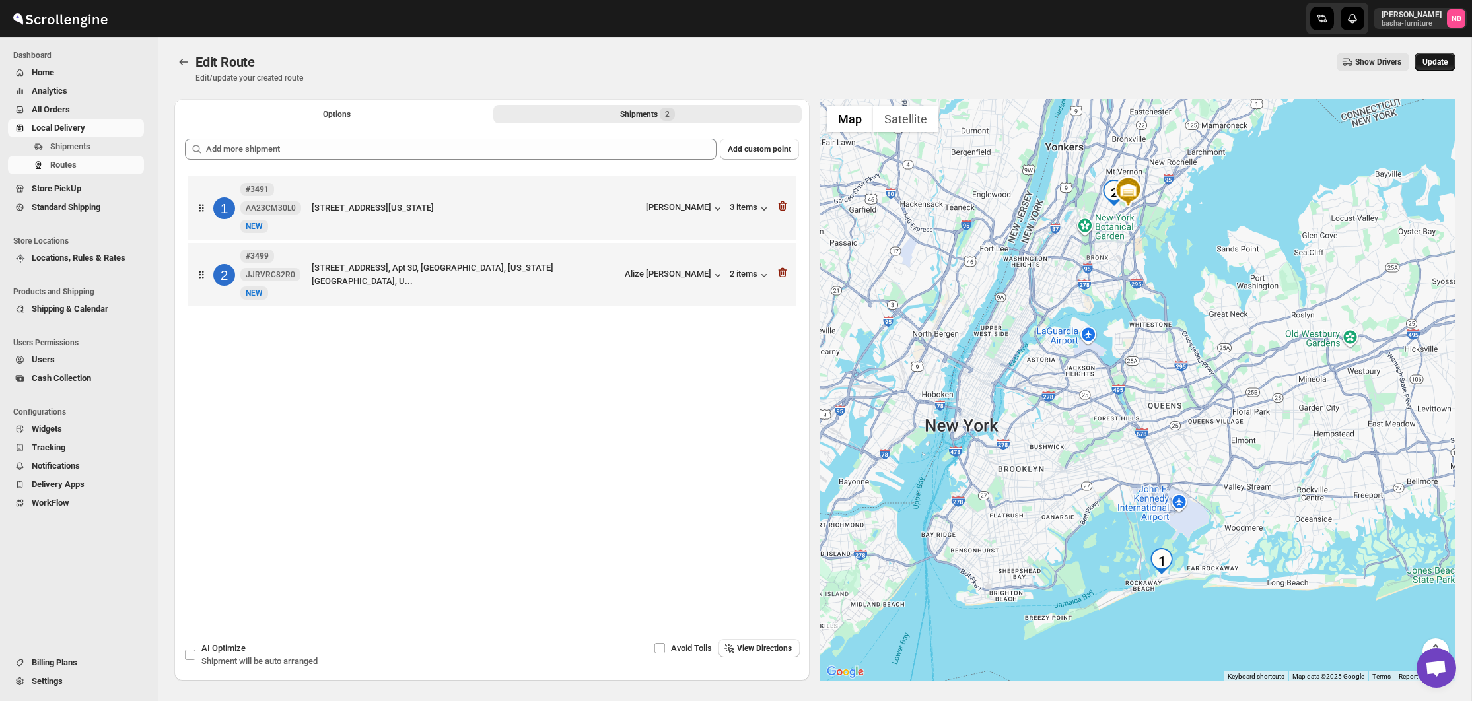
click at [1427, 62] on span "Update" at bounding box center [1434, 62] width 25 height 11
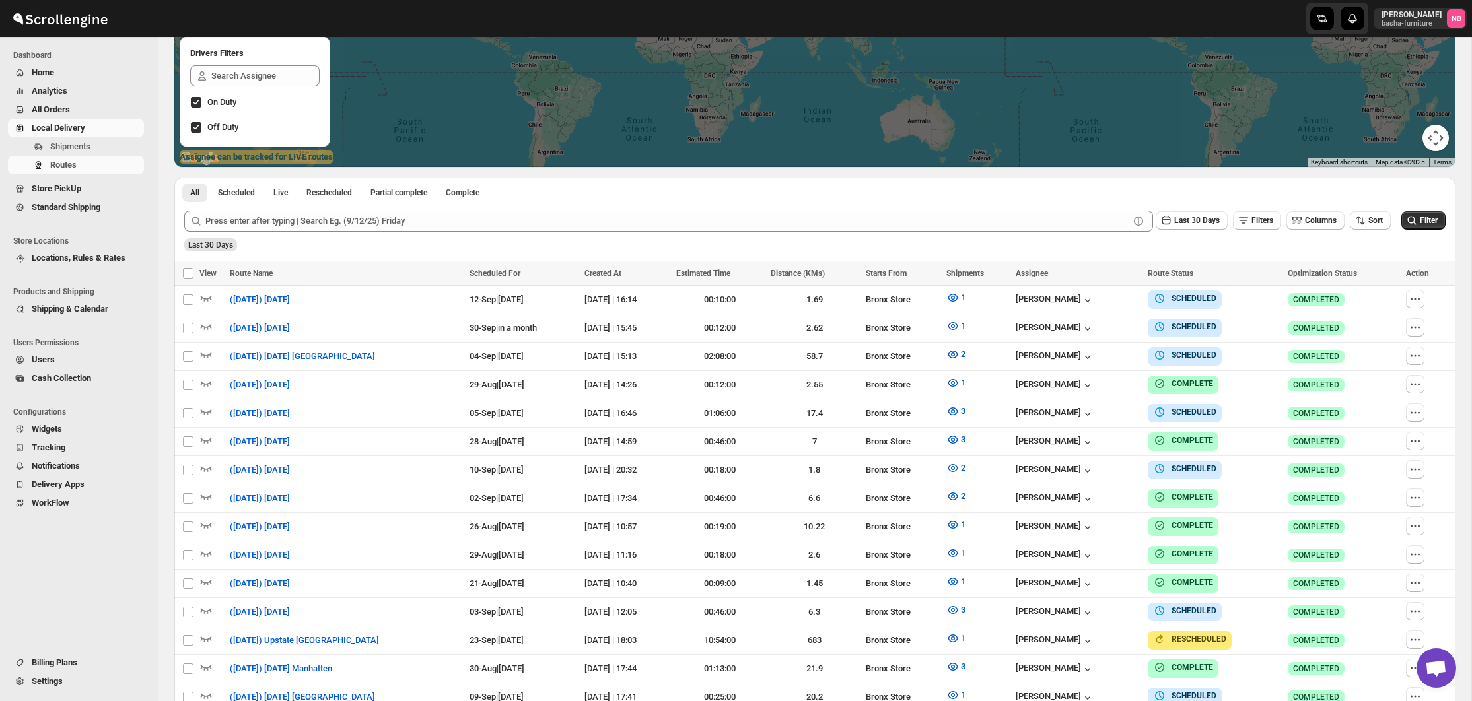
scroll to position [411, 0]
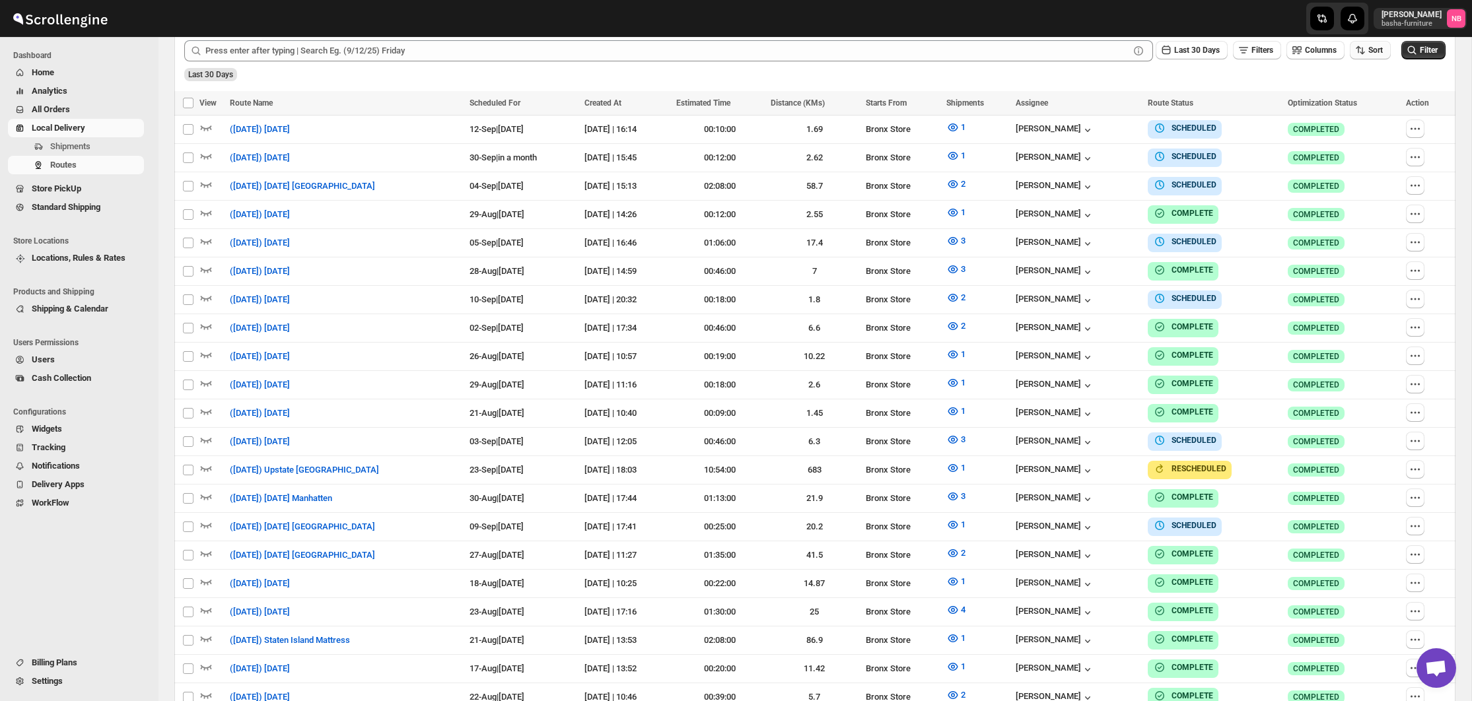
click at [1375, 55] on span "Sort" at bounding box center [1375, 50] width 15 height 11
click at [1368, 124] on button "Due Date" at bounding box center [1365, 120] width 80 height 21
click at [1186, 48] on span "Last 30 Days" at bounding box center [1197, 50] width 46 height 9
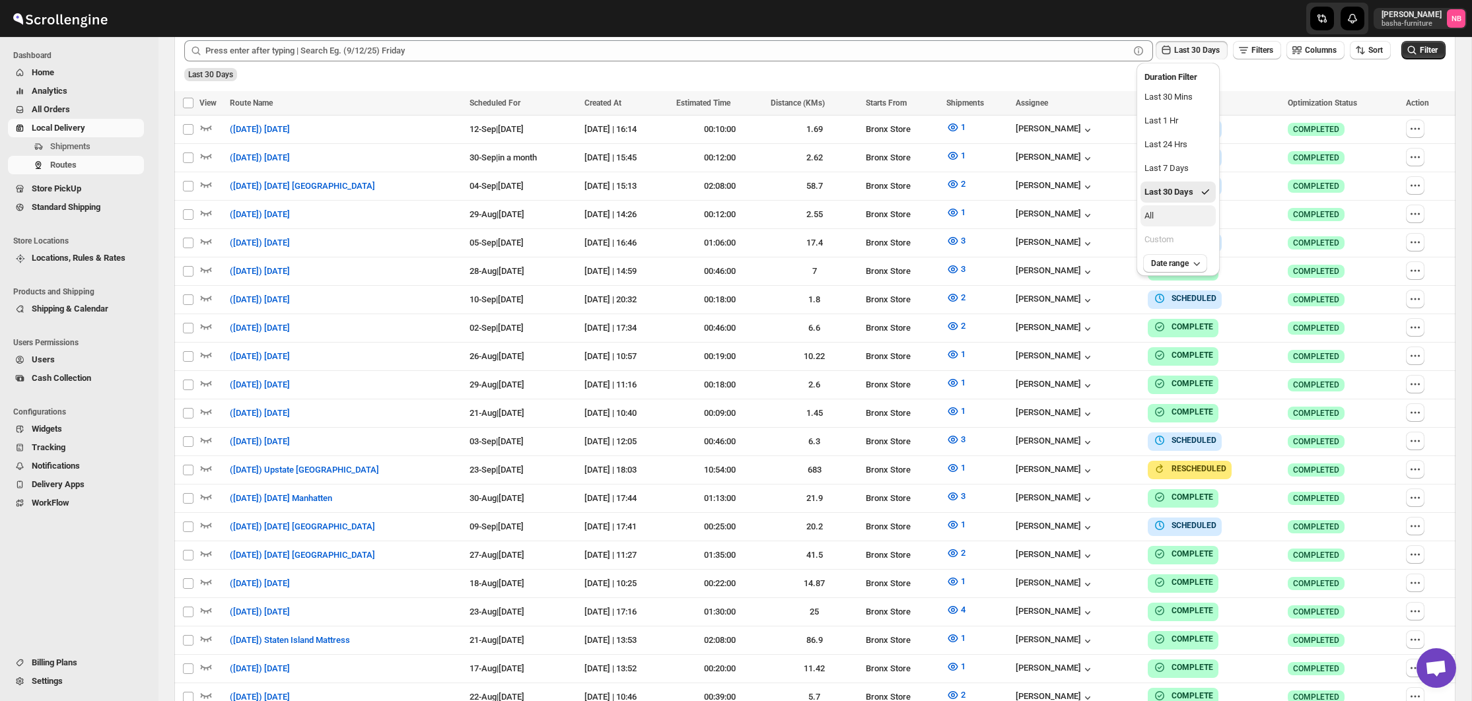
click at [1192, 224] on button "All" at bounding box center [1177, 215] width 75 height 21
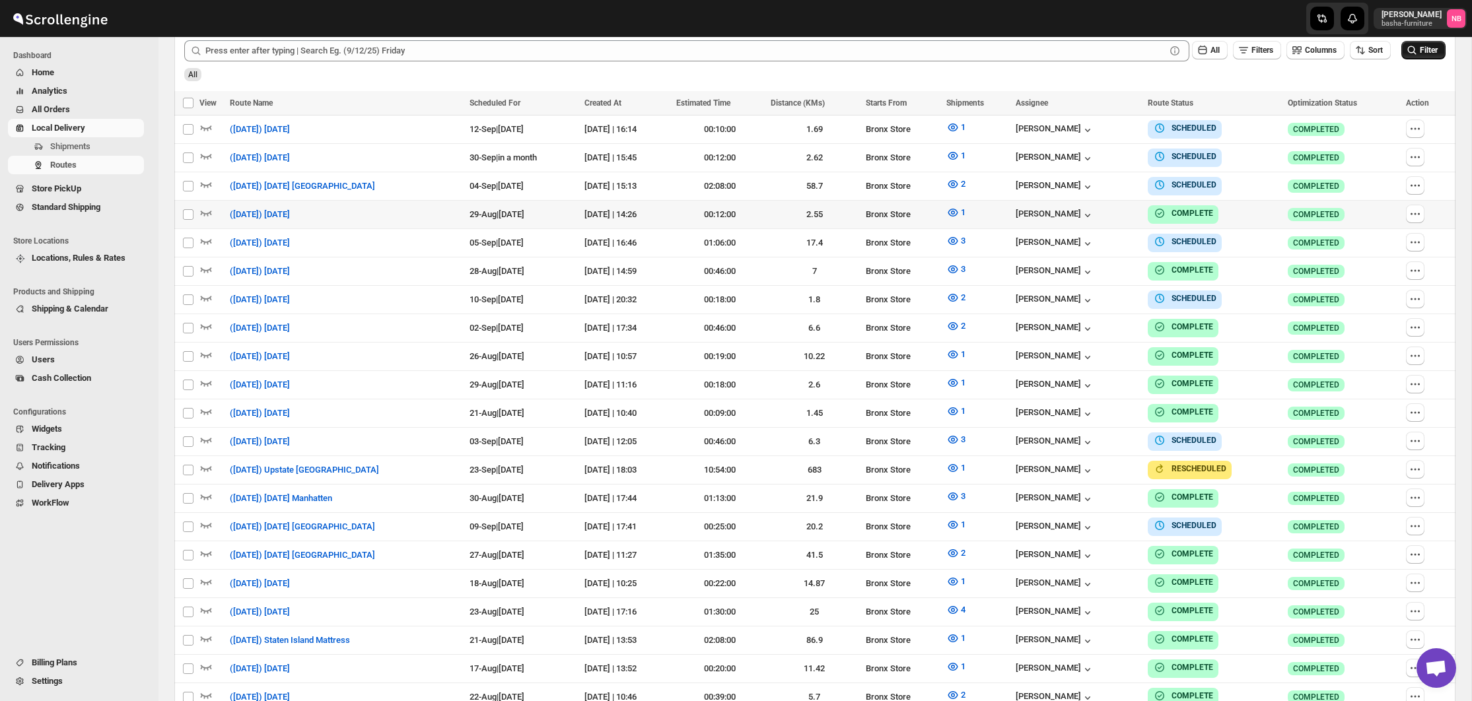
click at [1416, 54] on icon "submit" at bounding box center [1411, 50] width 13 height 13
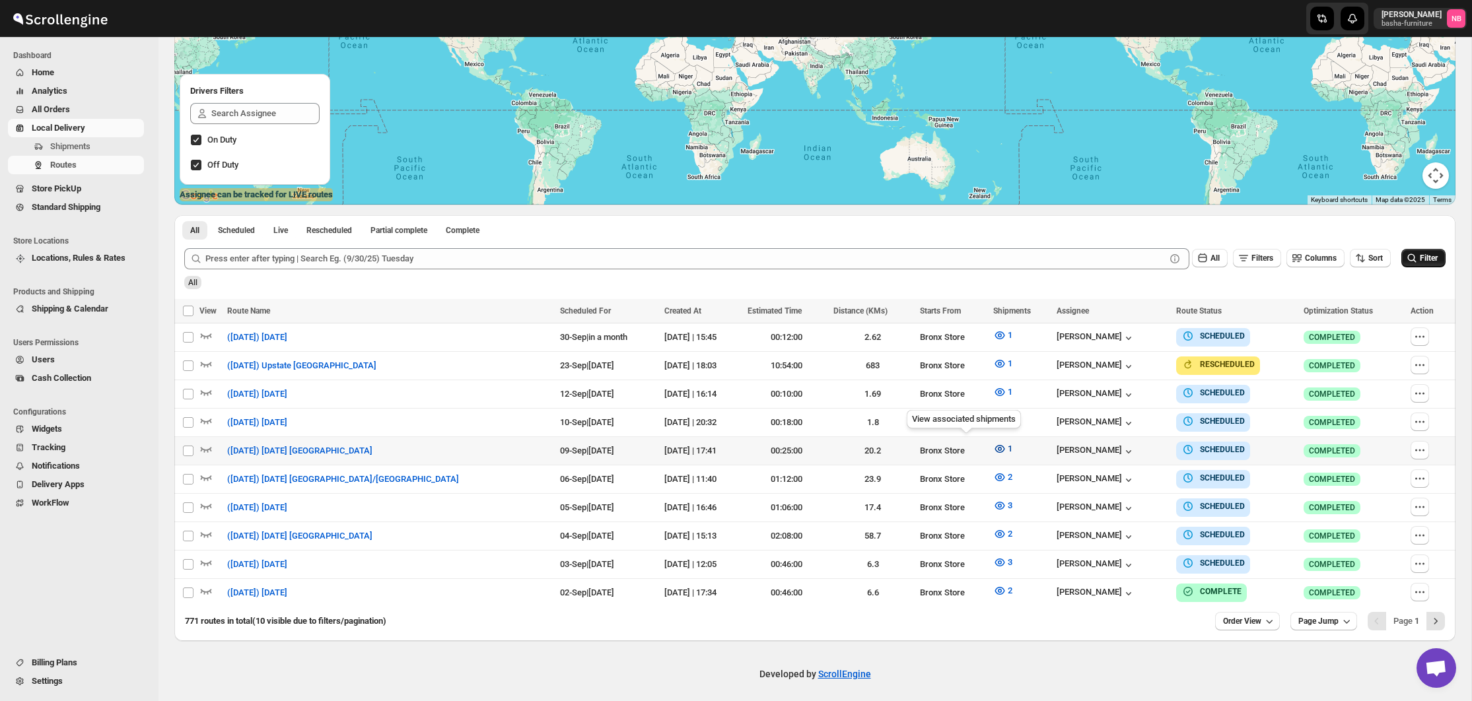
click at [993, 444] on icon "button" at bounding box center [999, 448] width 13 height 13
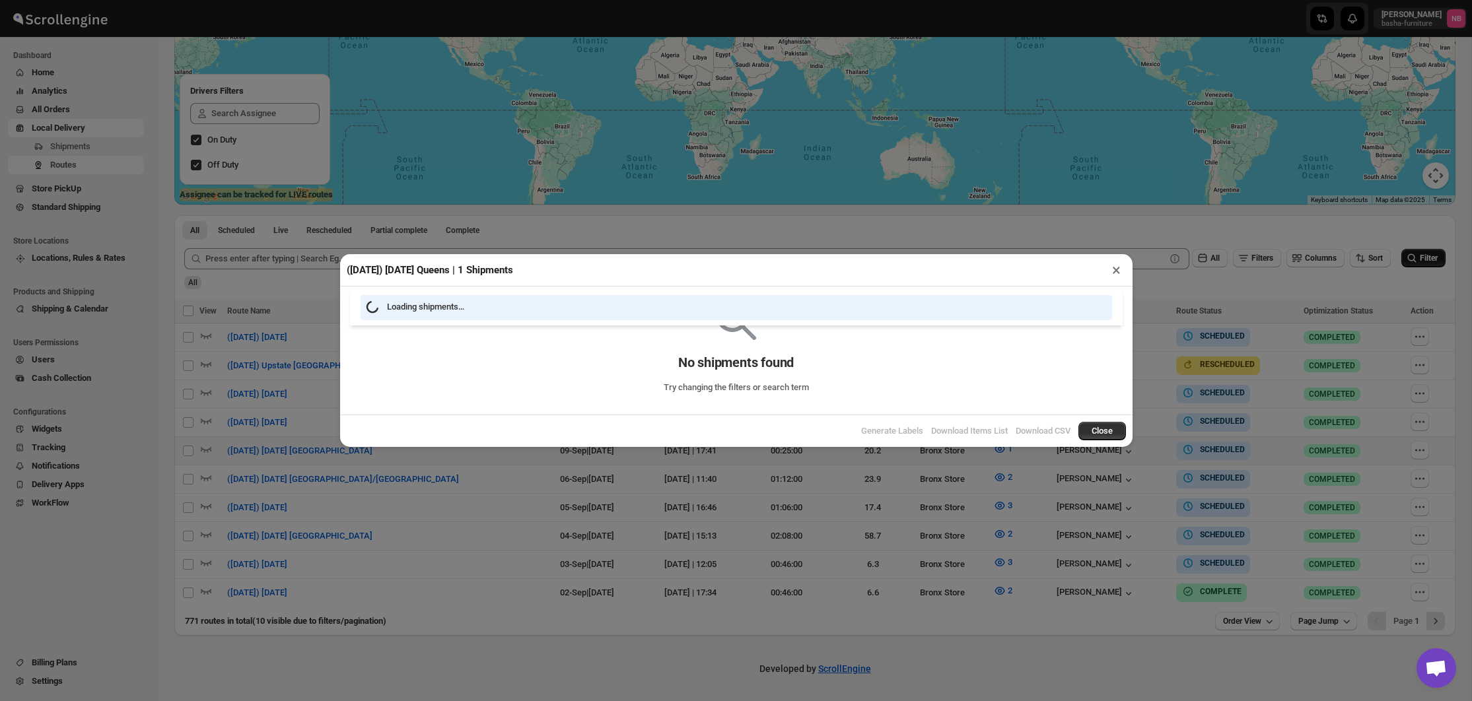
scroll to position [198, 0]
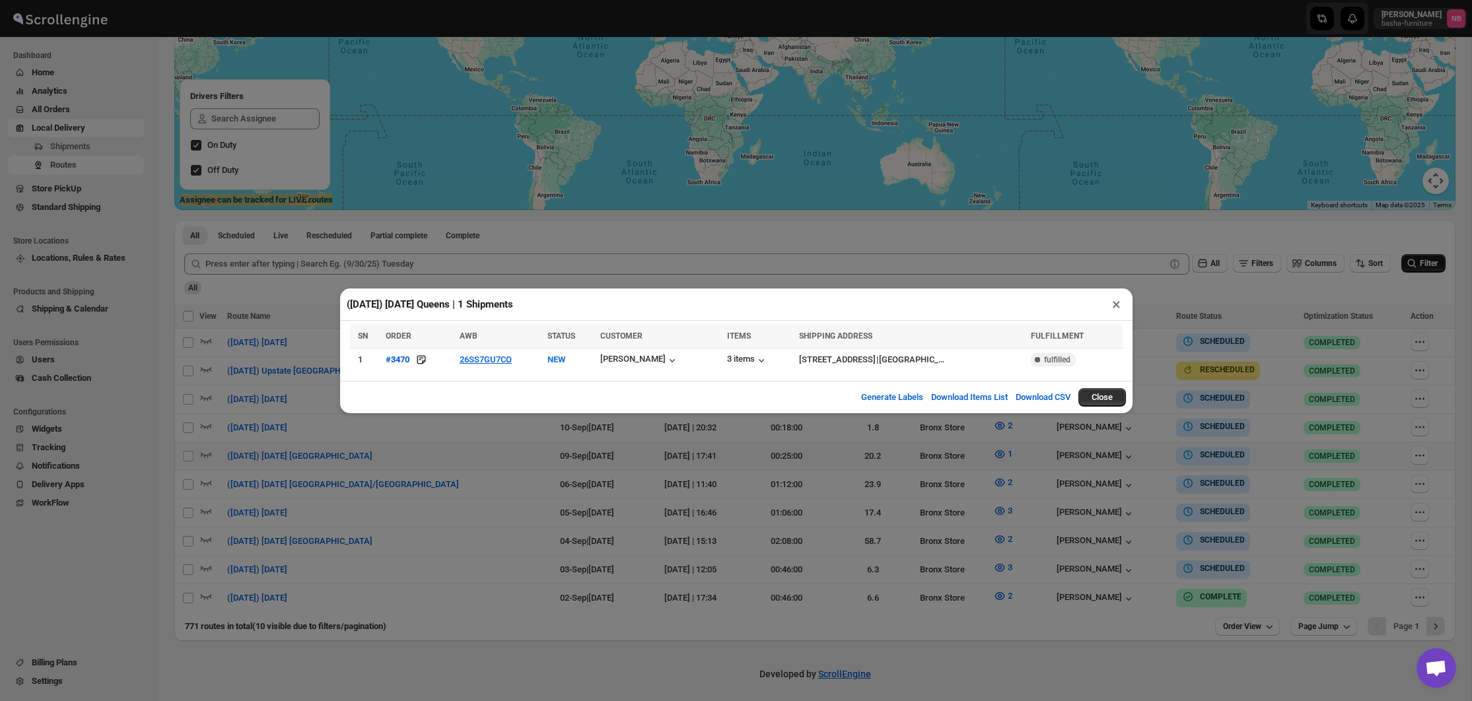
drag, startPoint x: 386, startPoint y: 472, endPoint x: 395, endPoint y: 467, distance: 11.2
click at [386, 472] on div "([DATE]) [DATE] Queens | 1 Shipments × SN ORDER AWB STATUS CUSTOMER ITEMS SHIPP…" at bounding box center [736, 350] width 1472 height 701
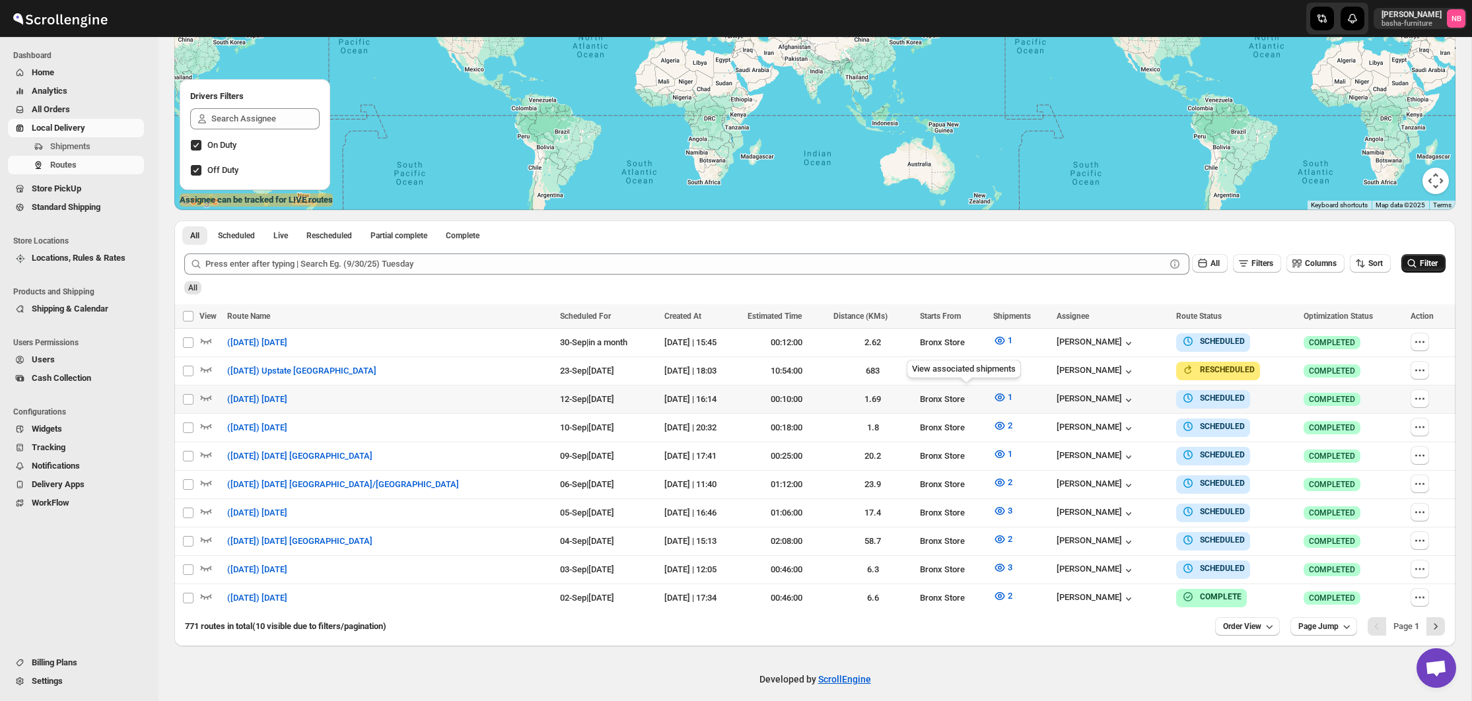
click at [963, 381] on div "View associated shipments" at bounding box center [964, 371] width 120 height 29
